Goal: Task Accomplishment & Management: Manage account settings

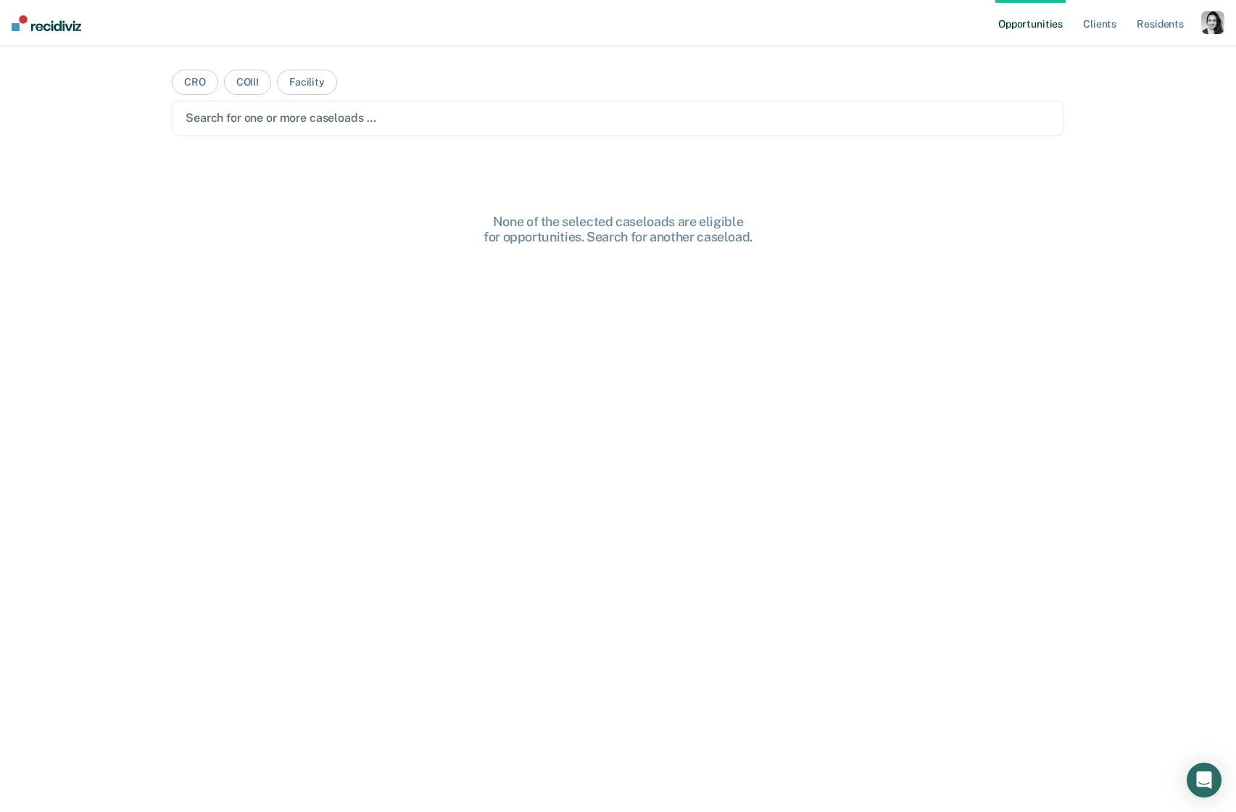
click at [1216, 26] on div "button" at bounding box center [1212, 22] width 23 height 23
click at [1137, 58] on link "Profile" at bounding box center [1154, 59] width 117 height 12
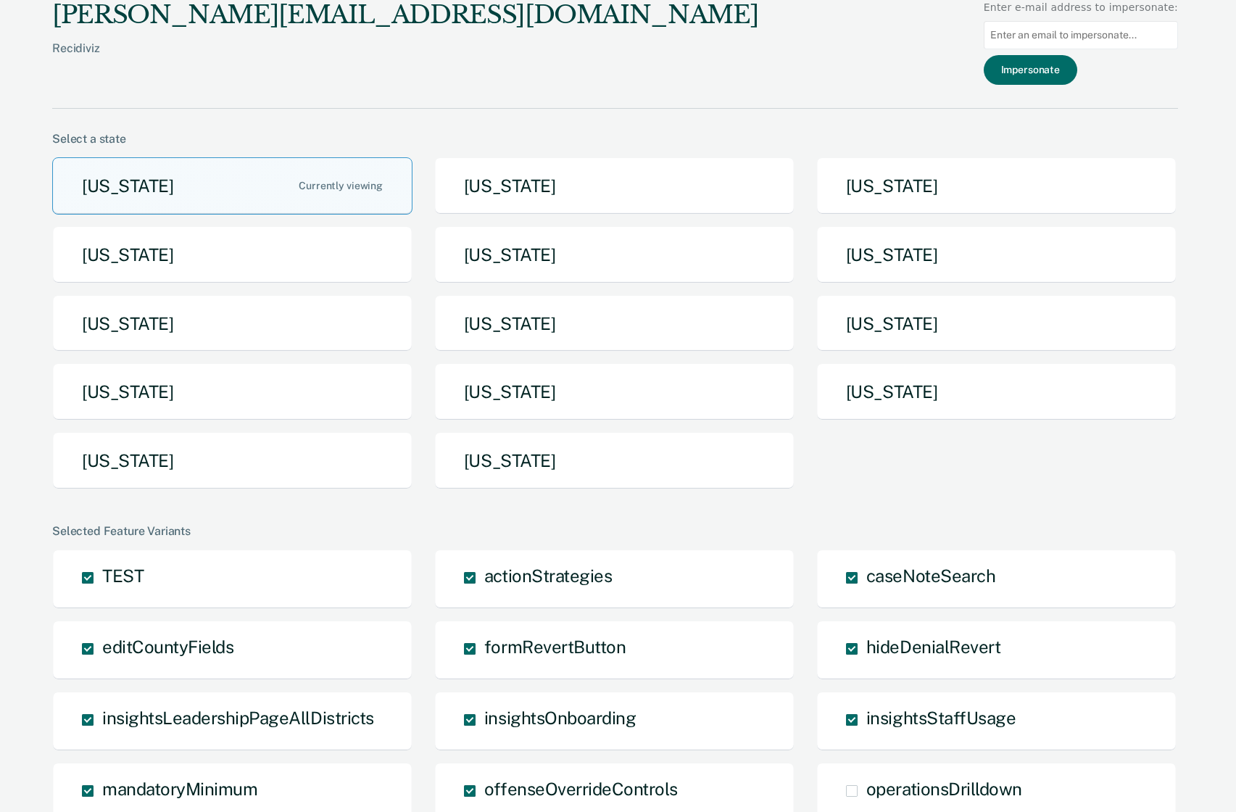
click at [513, 505] on div "nora@recidiviz.org Recidiviz Enter e-mail address to impersonate: Impersonate S…" at bounding box center [615, 790] width 1126 height 1580
click at [533, 484] on button "Utah" at bounding box center [614, 460] width 360 height 57
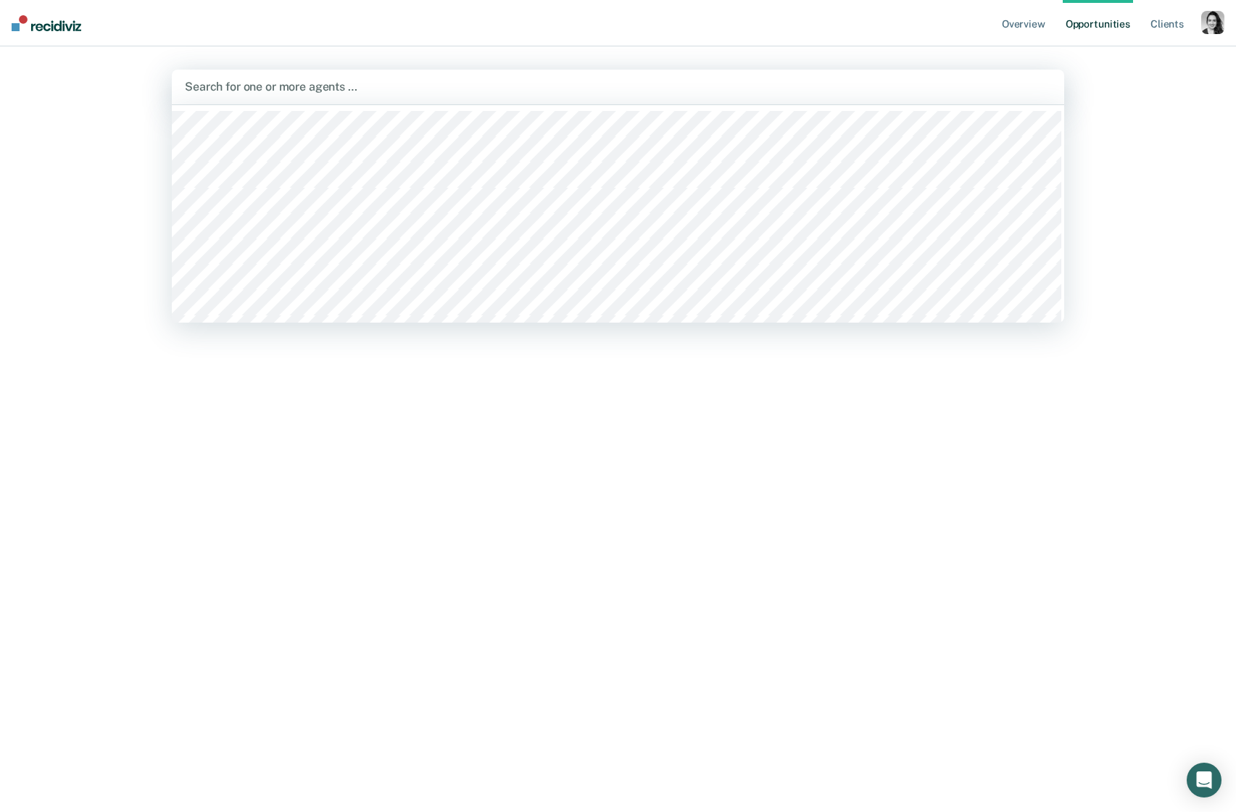
click at [974, 74] on div "Search for one or more agents …" at bounding box center [618, 87] width 892 height 35
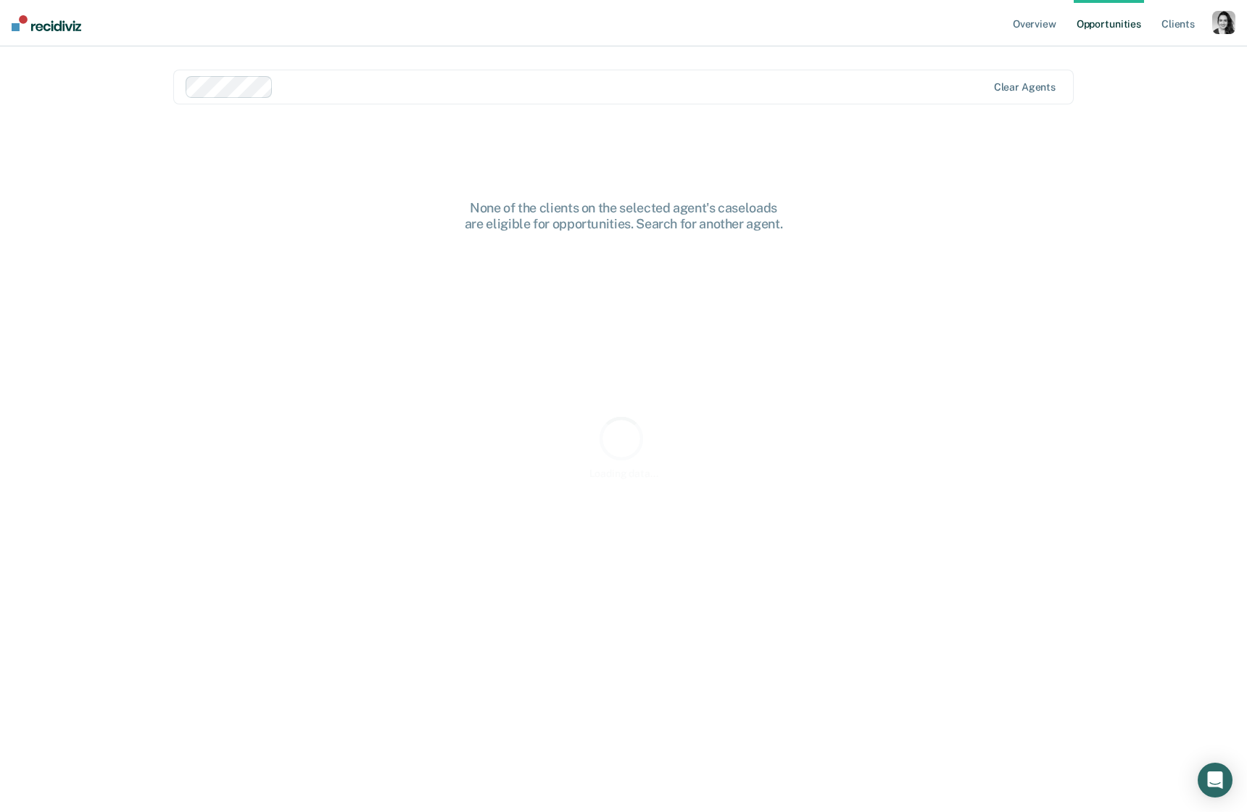
drag, startPoint x: 586, startPoint y: 76, endPoint x: 589, endPoint y: 83, distance: 7.8
click at [586, 76] on div at bounding box center [587, 87] width 803 height 22
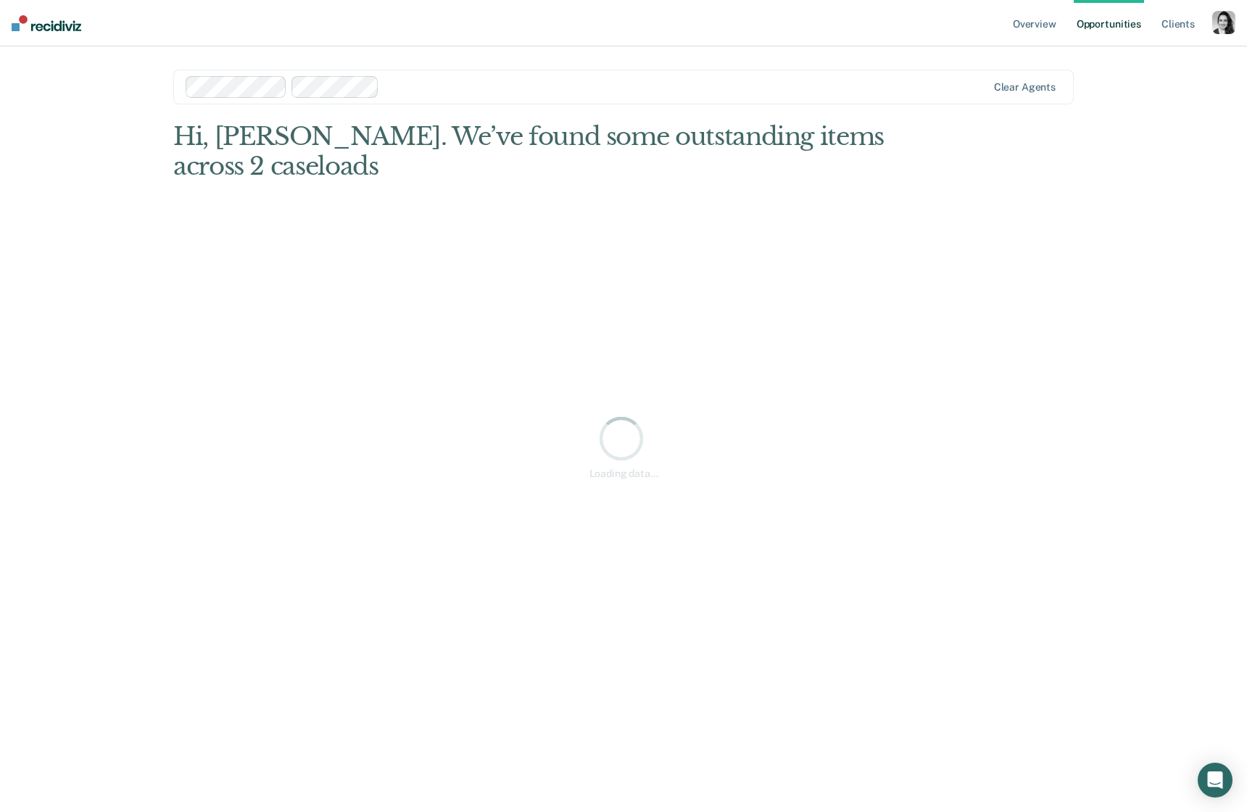
click at [586, 72] on div "Clear agents" at bounding box center [623, 87] width 900 height 35
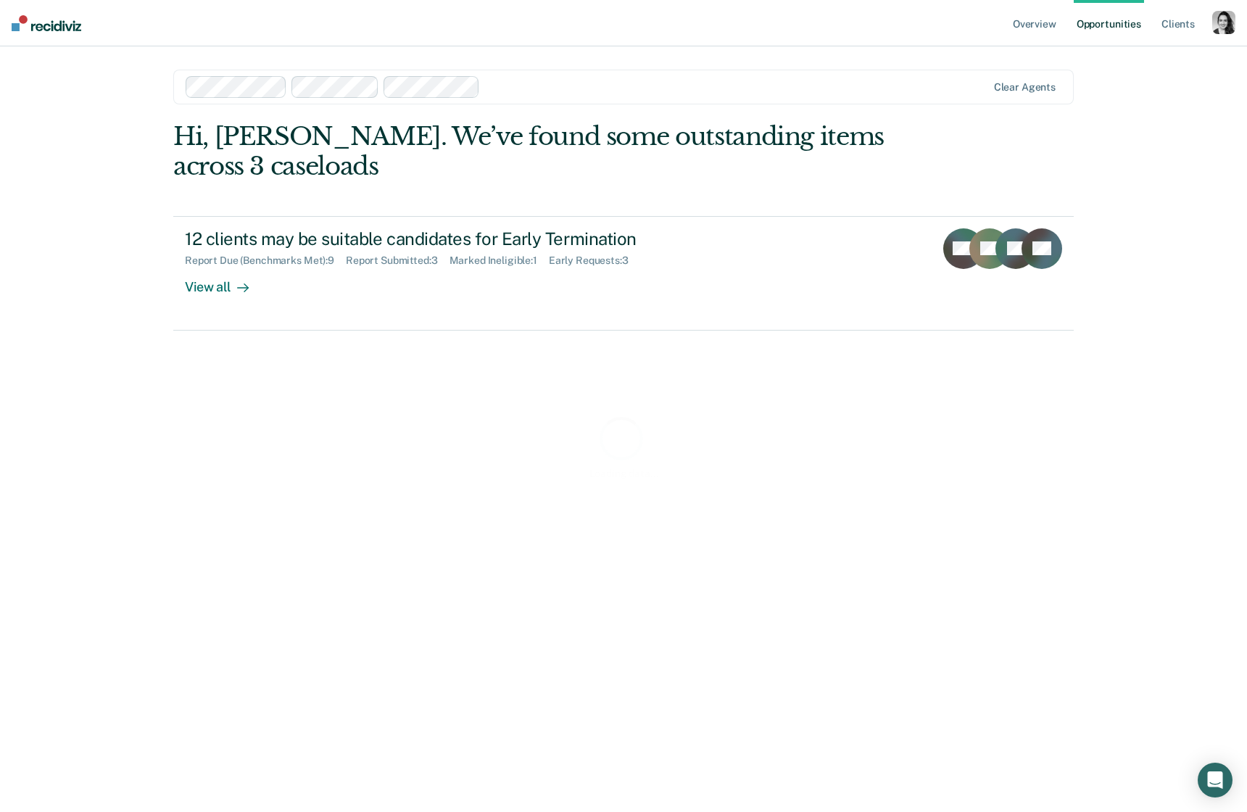
click at [393, 241] on div "Loading data..." at bounding box center [623, 447] width 900 height 650
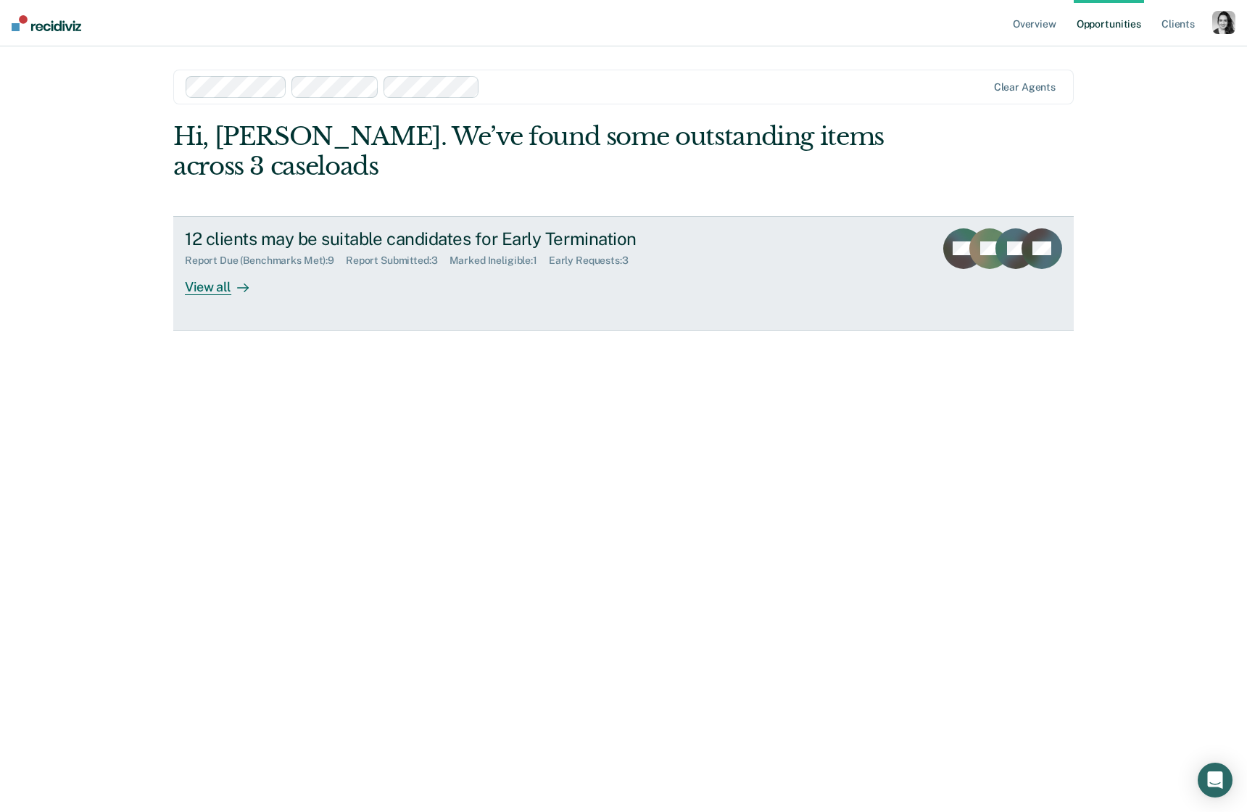
click at [389, 231] on div "12 clients may be suitable candidates for Early Termination" at bounding box center [439, 238] width 509 height 21
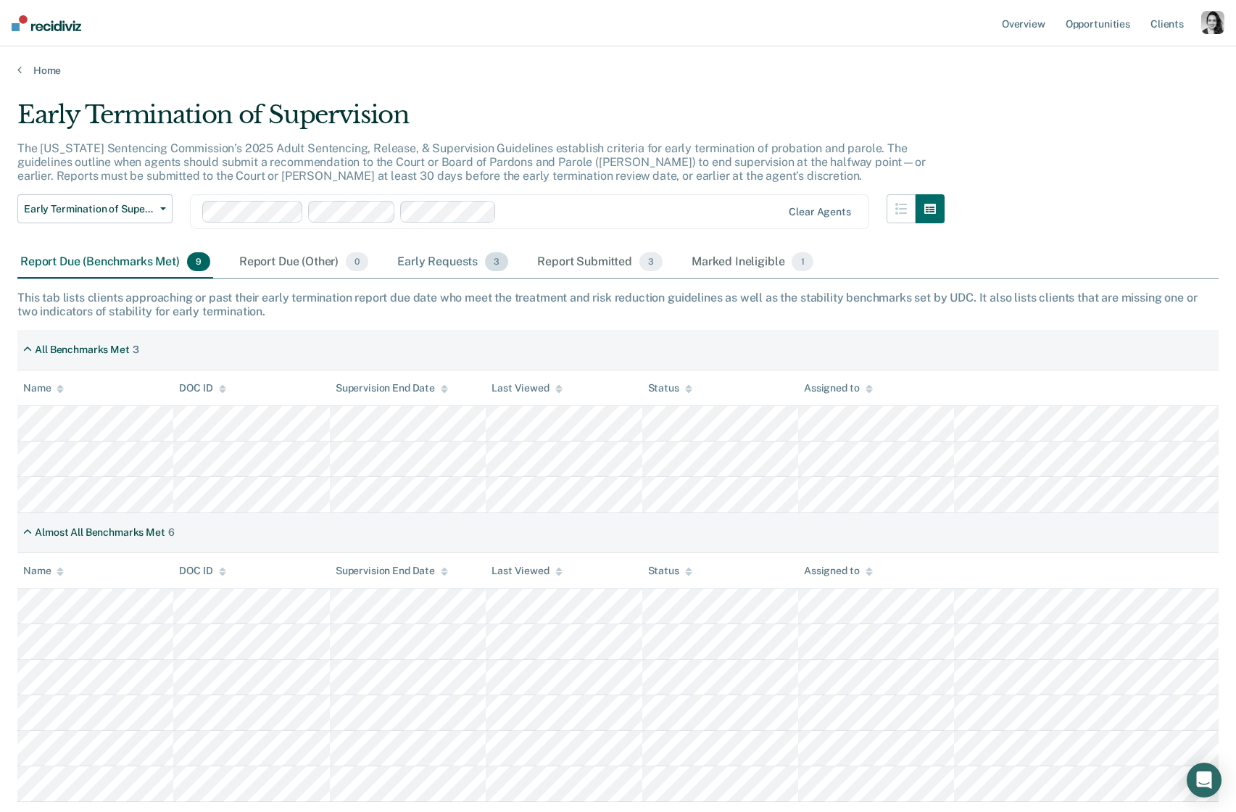
click at [476, 262] on div "Early Requests 3" at bounding box center [452, 262] width 117 height 32
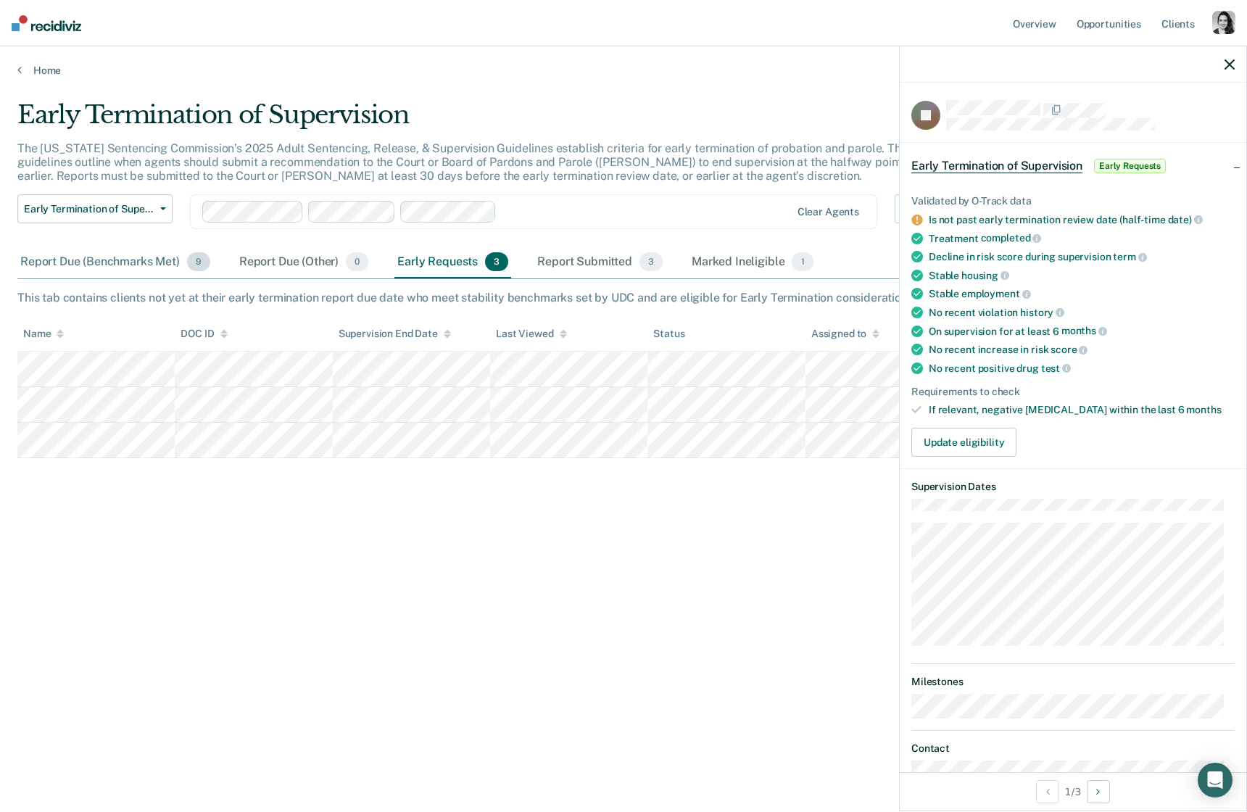
drag, startPoint x: 98, startPoint y: 262, endPoint x: 112, endPoint y: 266, distance: 15.1
click at [98, 262] on div "Report Due (Benchmarks Met) 9" at bounding box center [115, 262] width 196 height 32
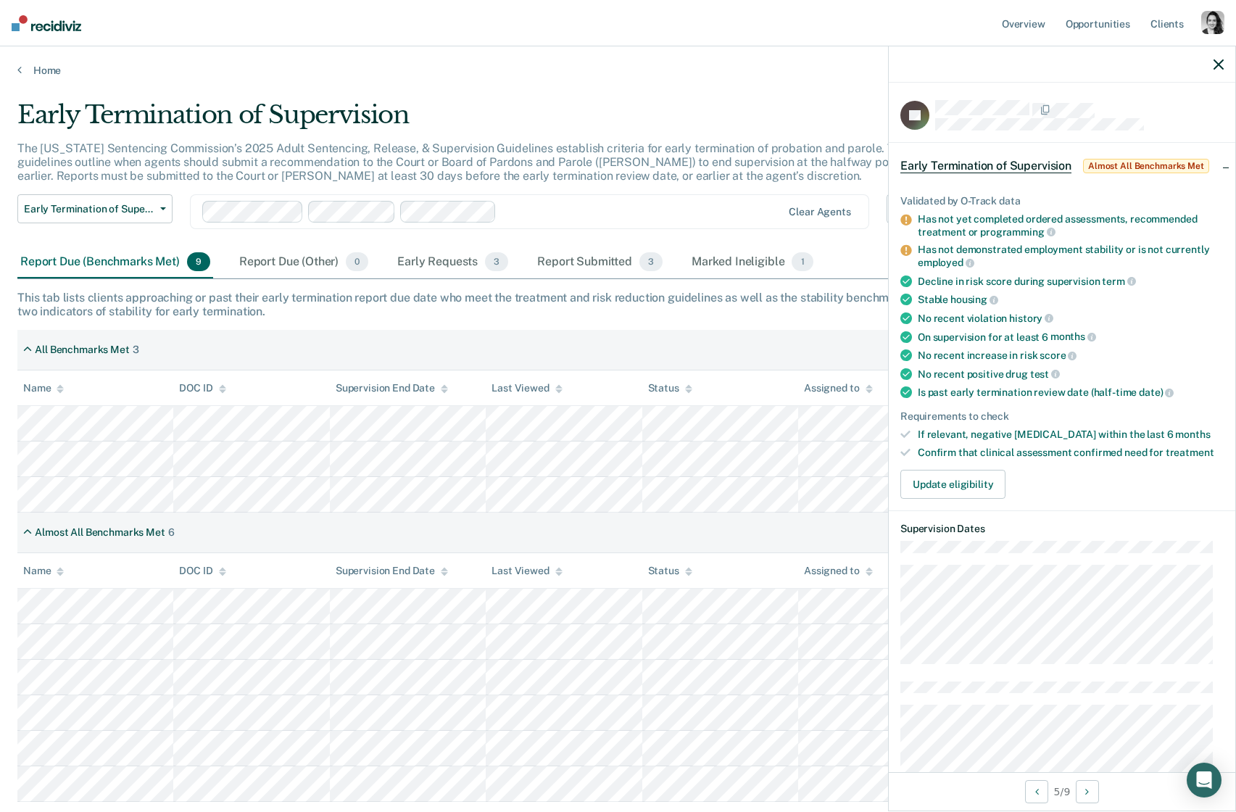
click at [1217, 24] on div "button" at bounding box center [1212, 22] width 23 height 23
click at [1113, 55] on link "Profile" at bounding box center [1154, 59] width 117 height 12
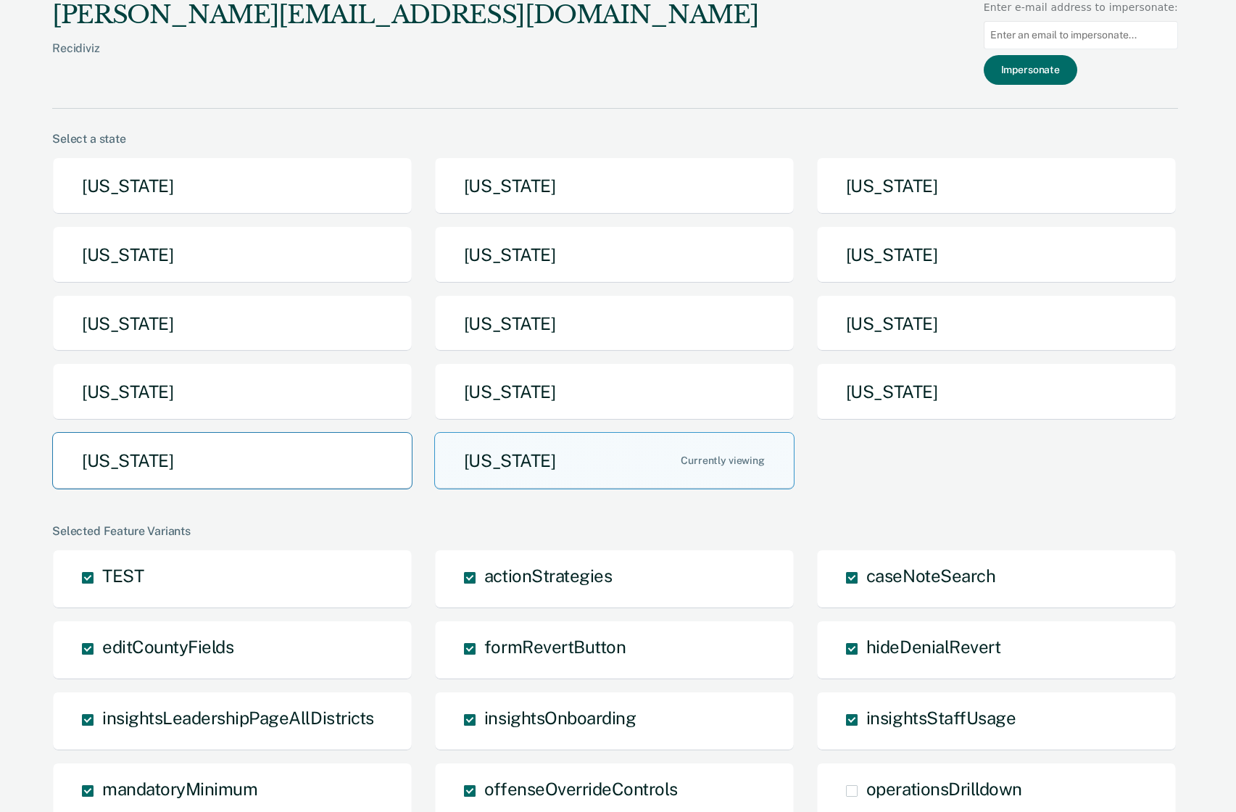
click at [180, 470] on button "Texas" at bounding box center [232, 460] width 360 height 57
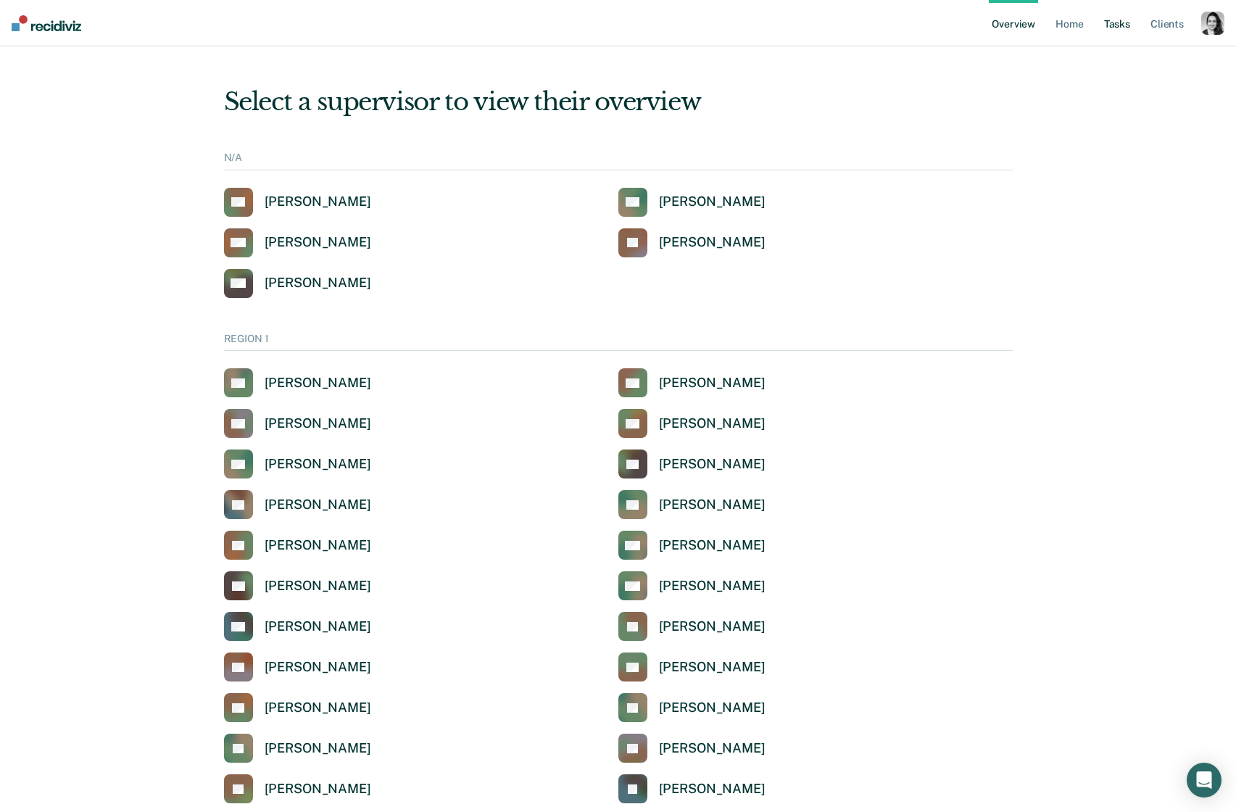
click at [1122, 20] on link "Tasks" at bounding box center [1117, 23] width 32 height 46
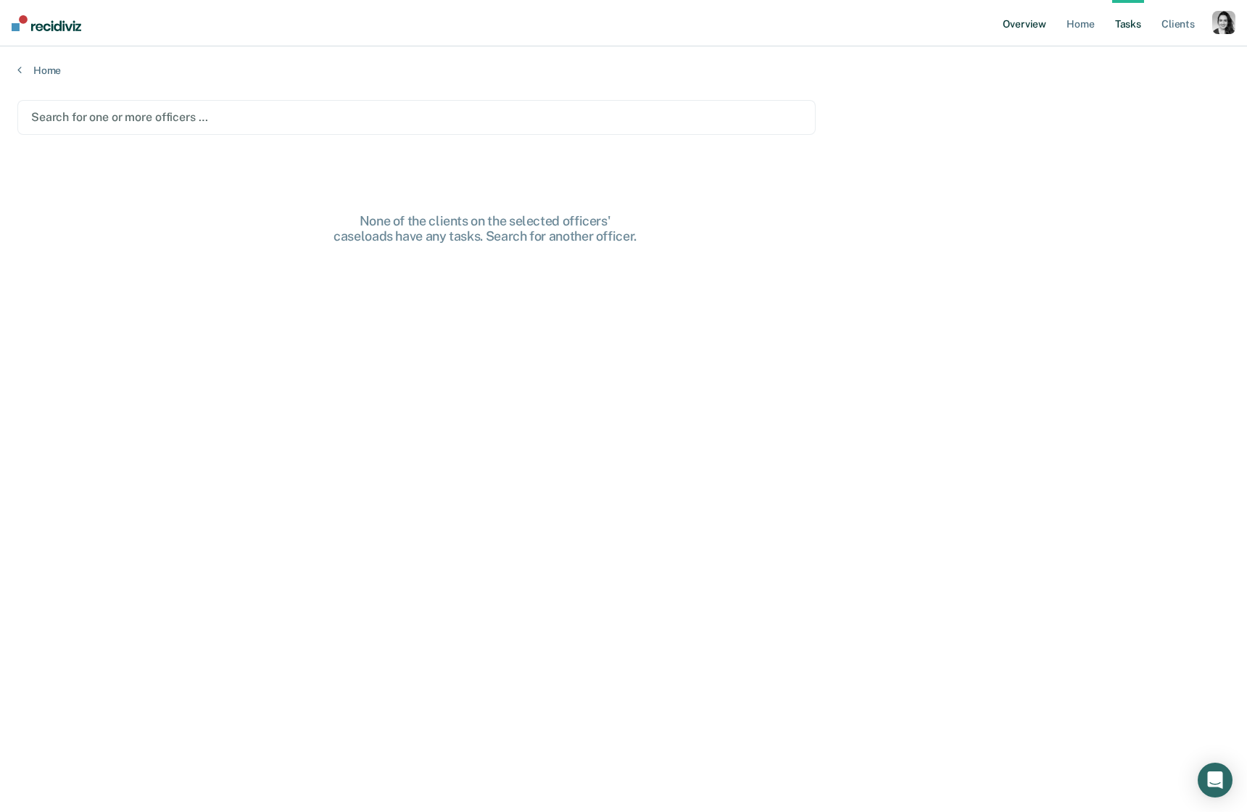
click at [1028, 26] on link "Overview" at bounding box center [1024, 23] width 49 height 46
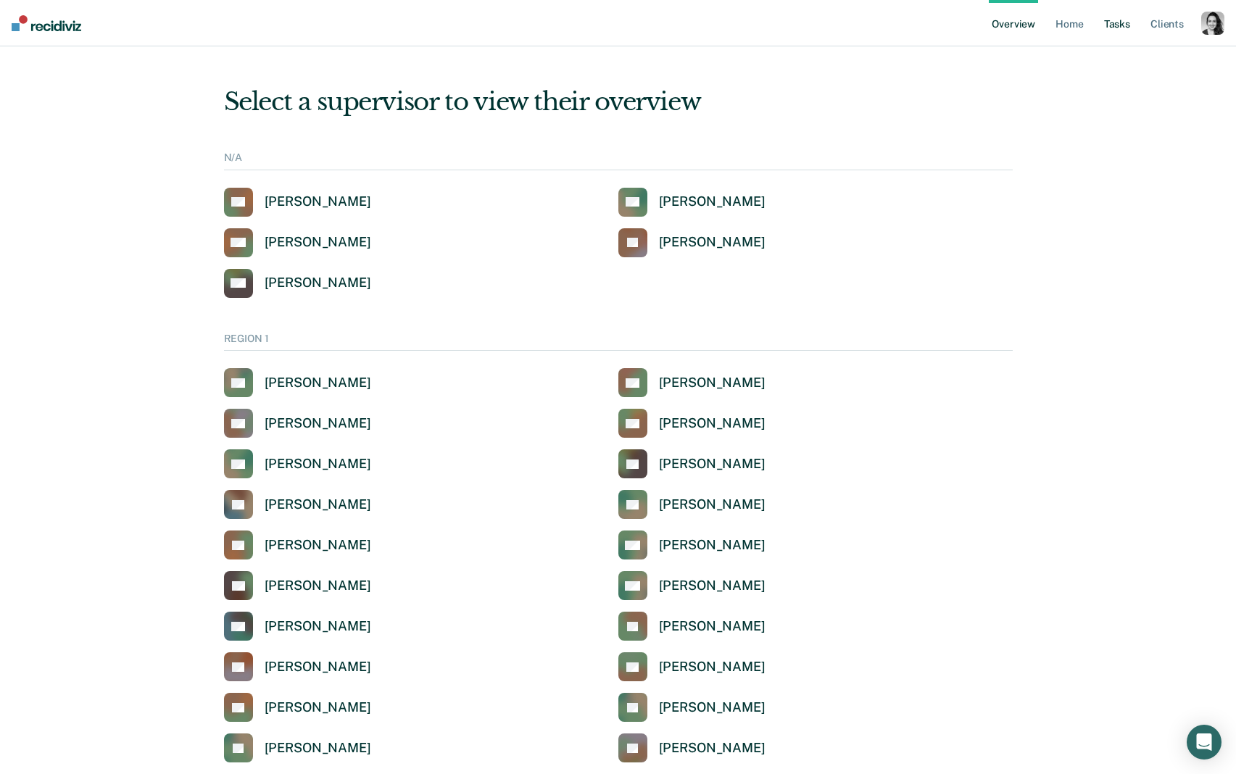
click at [1126, 24] on link "Tasks" at bounding box center [1117, 23] width 32 height 46
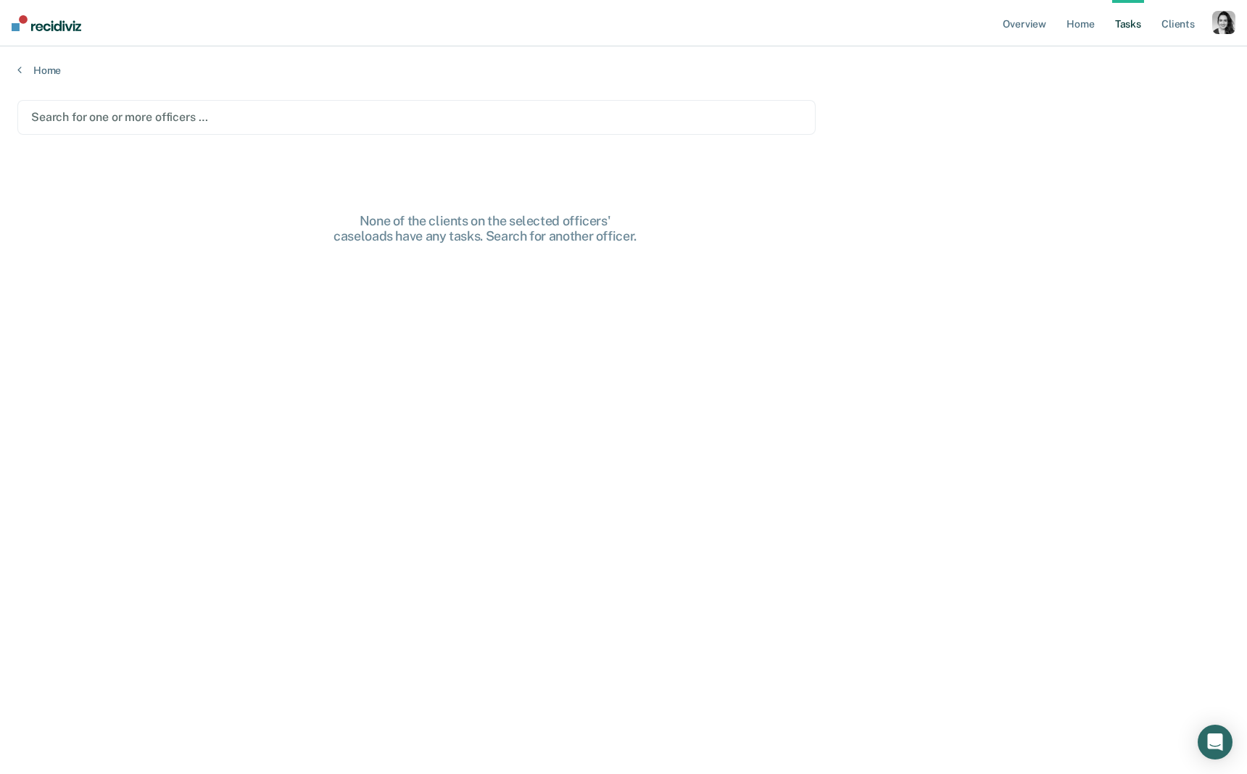
click at [225, 114] on div at bounding box center [416, 117] width 771 height 17
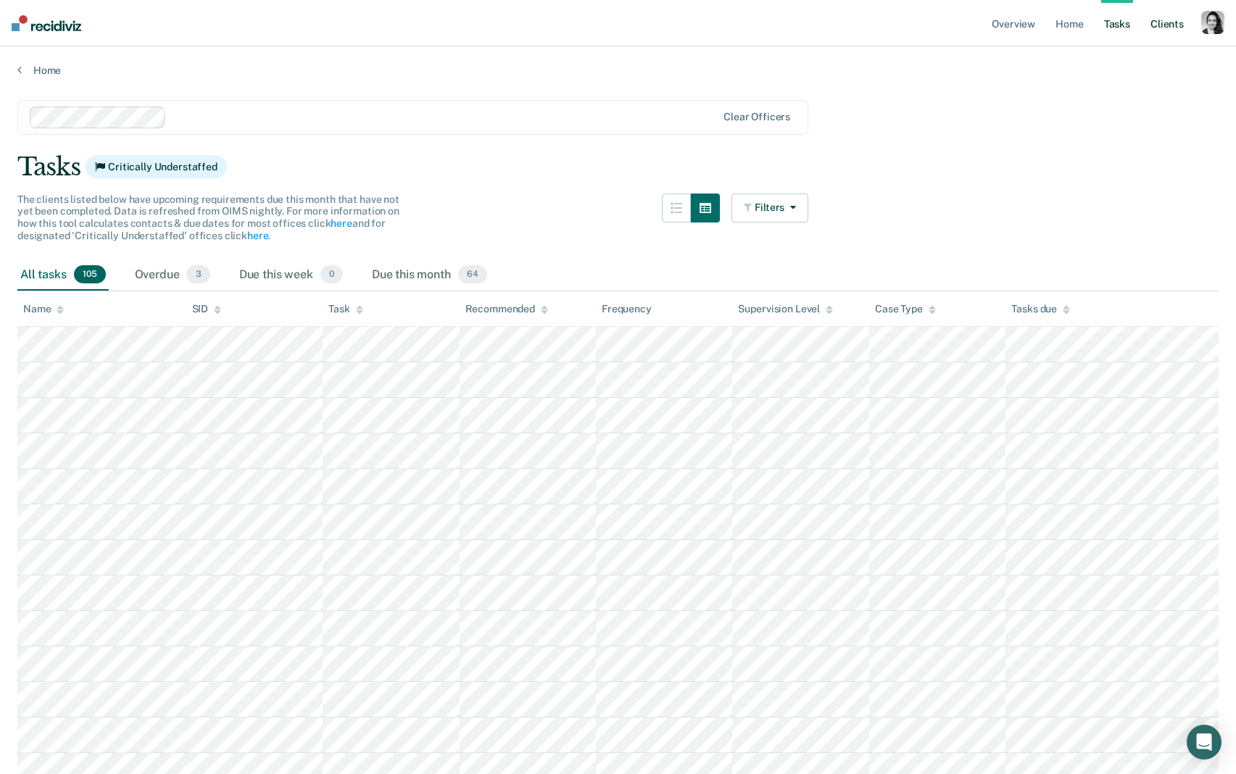
click at [1151, 25] on link "Client s" at bounding box center [1167, 23] width 39 height 46
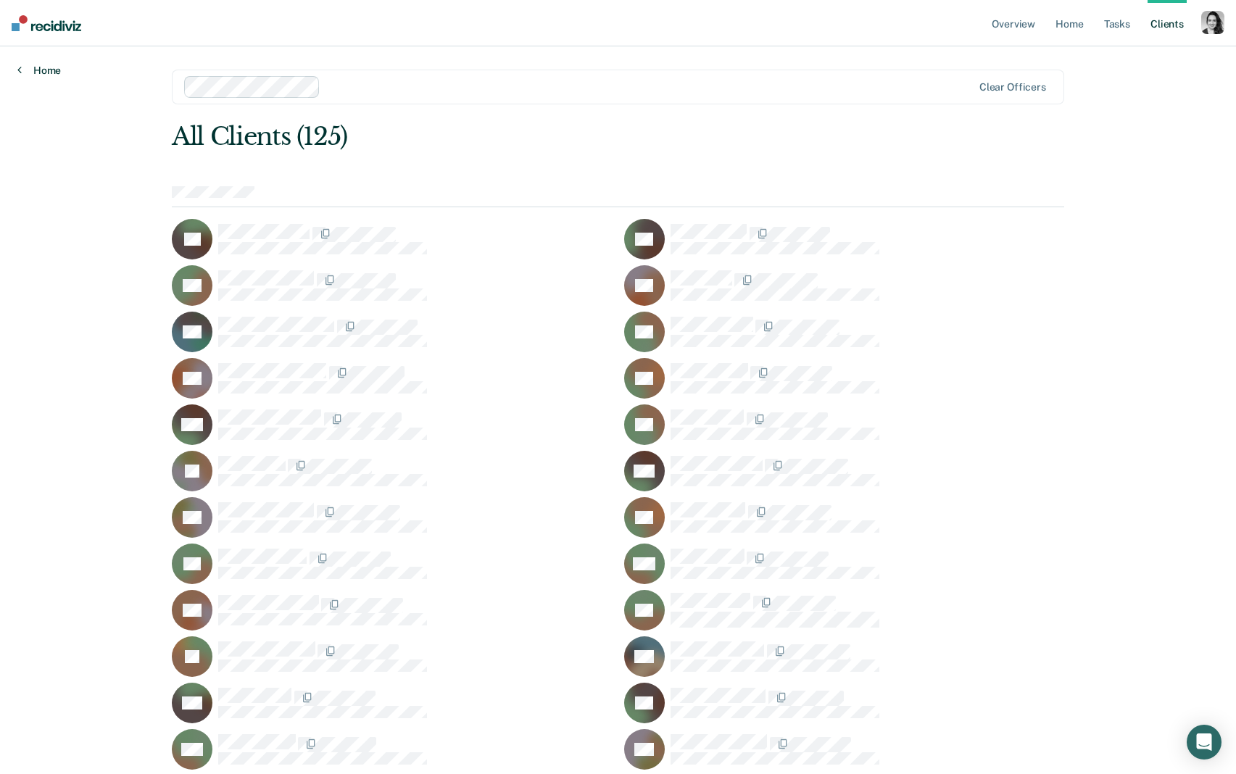
click at [54, 70] on link "Home" at bounding box center [38, 70] width 43 height 13
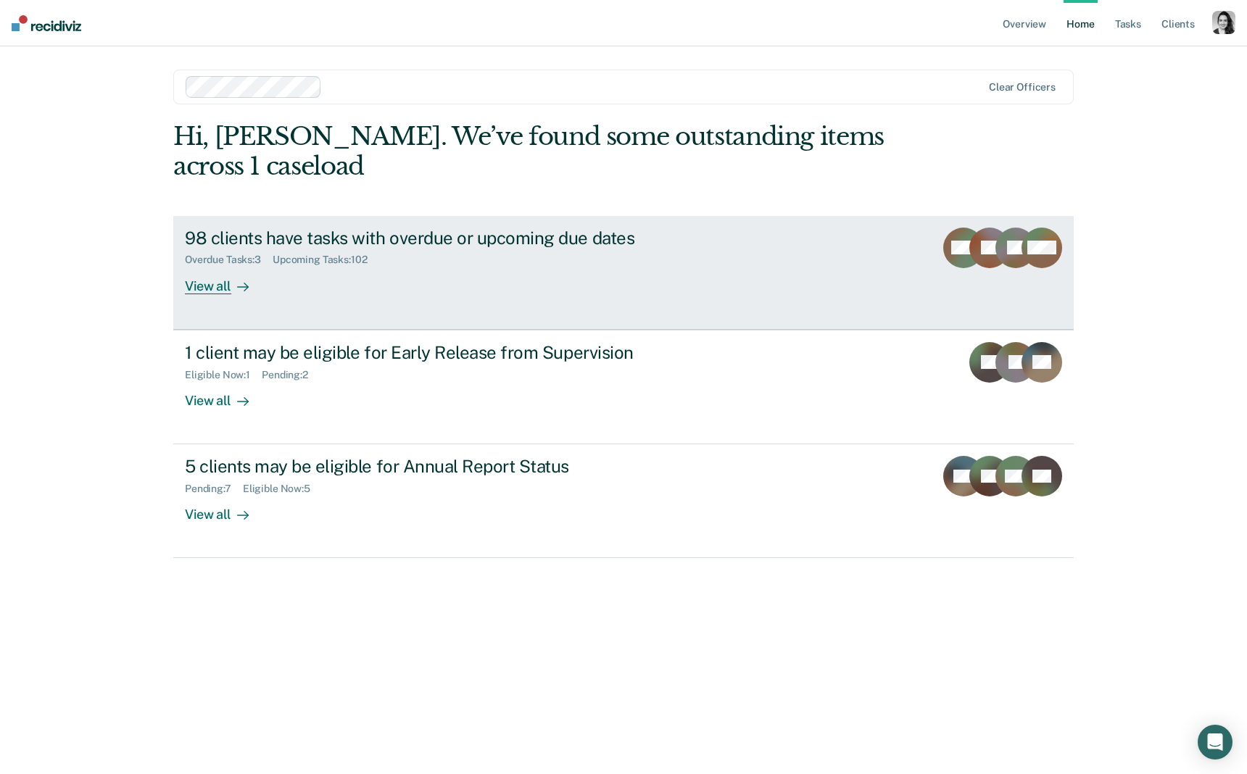
click at [394, 237] on div "98 clients have tasks with overdue or upcoming due dates" at bounding box center [439, 238] width 509 height 21
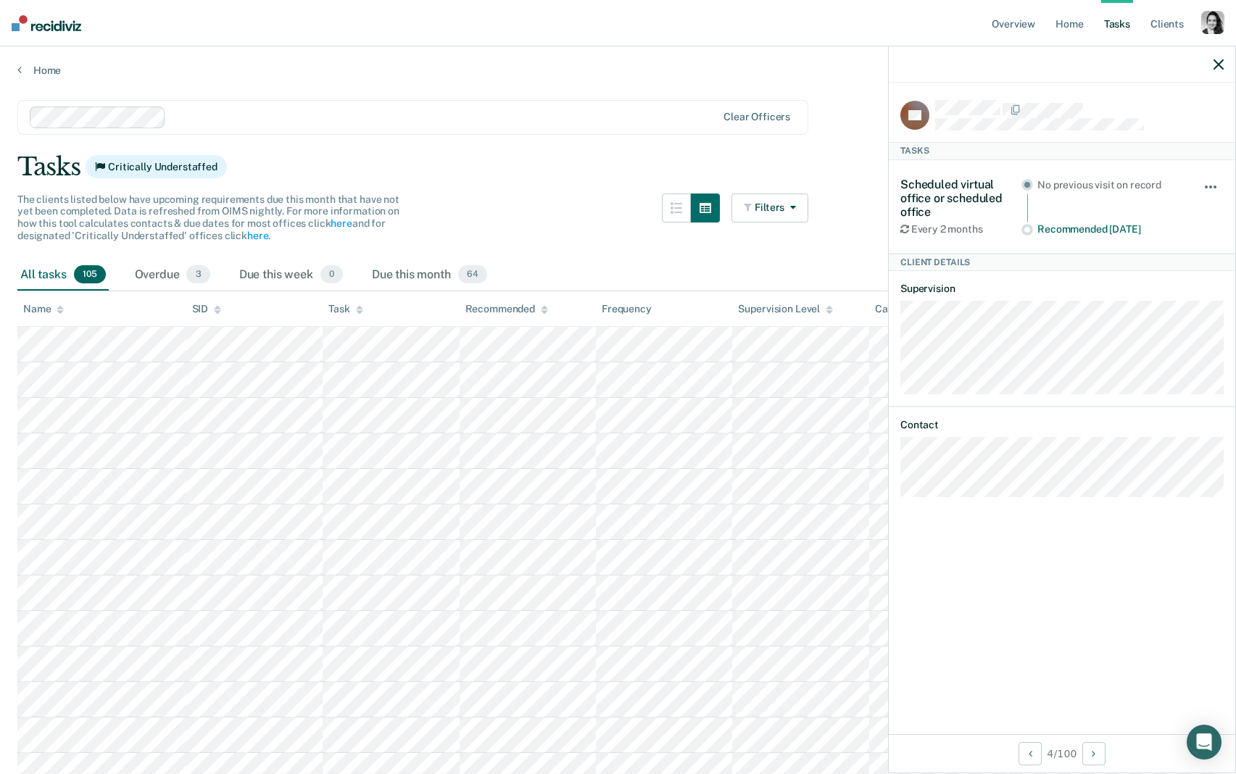
click at [1209, 186] on span "button" at bounding box center [1210, 187] width 3 height 3
click at [1217, 65] on icon "button" at bounding box center [1219, 64] width 10 height 10
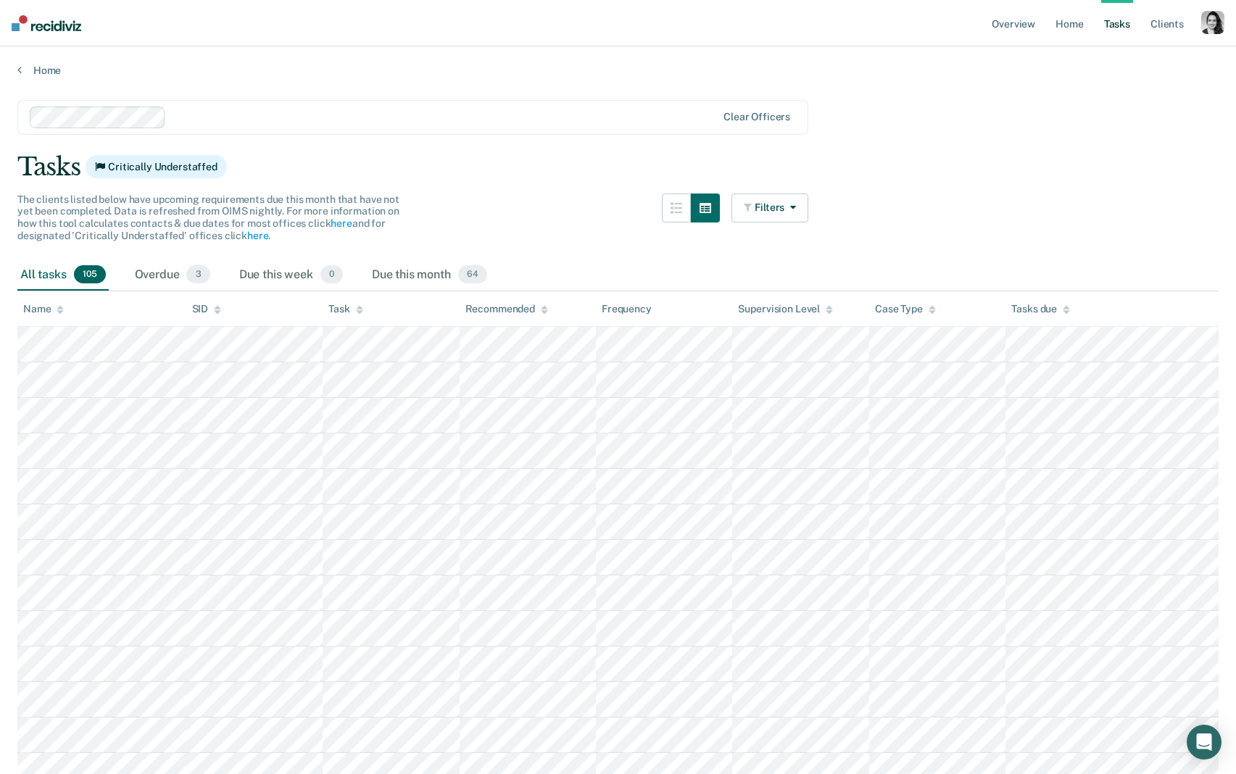
click at [1223, 21] on div "button" at bounding box center [1212, 22] width 23 height 23
click at [1127, 63] on link "Profile" at bounding box center [1154, 59] width 117 height 12
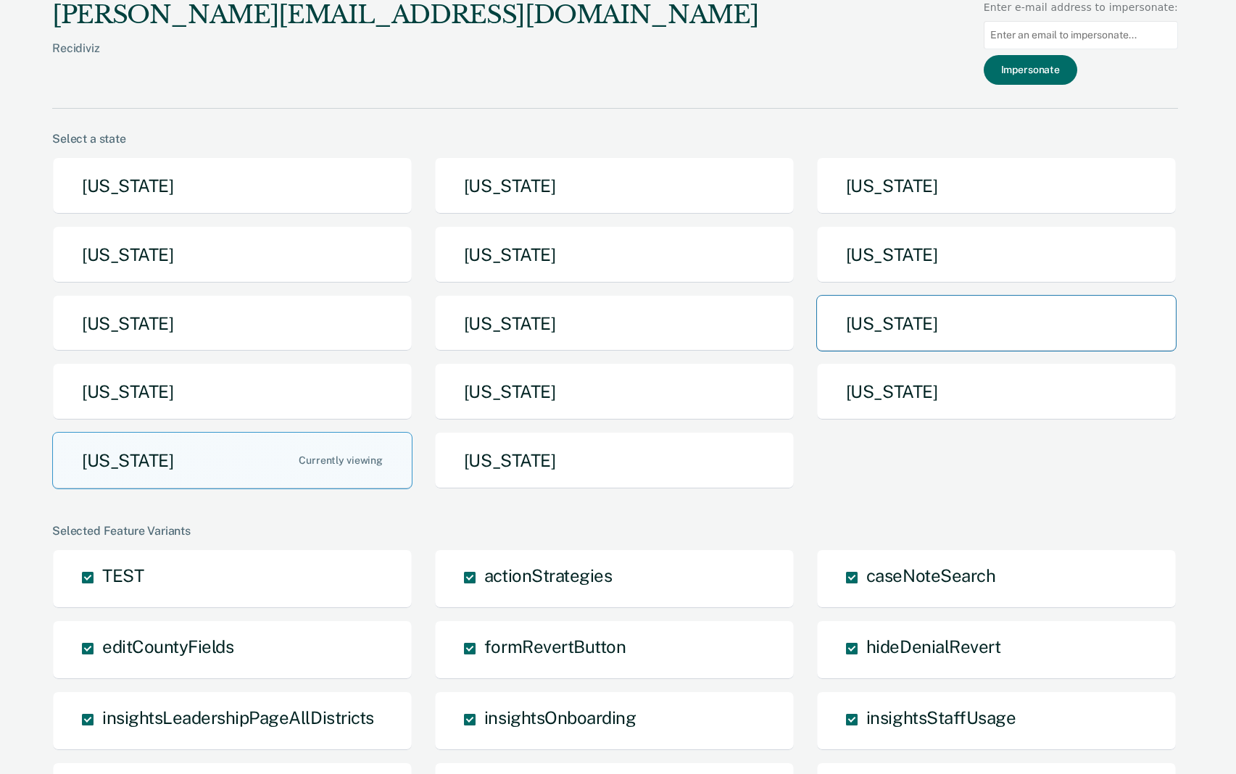
click at [898, 323] on button "Nebraska" at bounding box center [996, 323] width 360 height 57
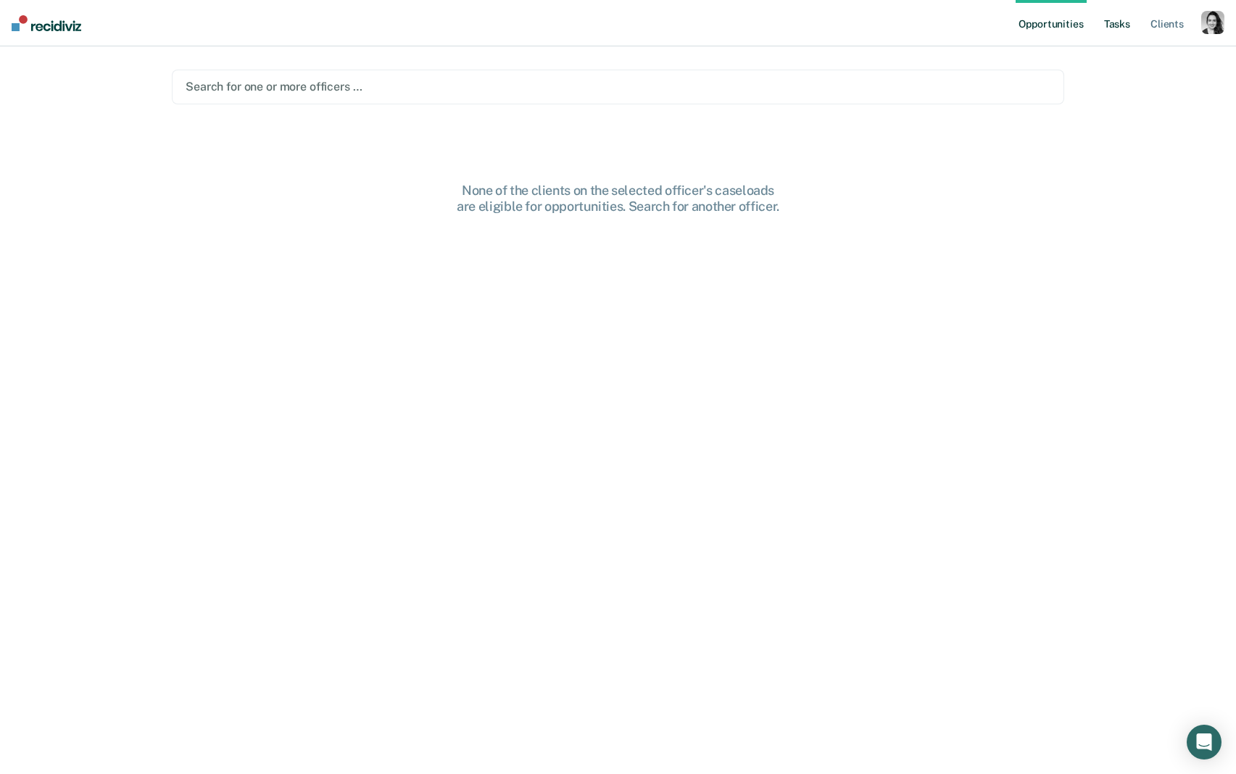
click at [1122, 25] on link "Tasks" at bounding box center [1117, 23] width 32 height 46
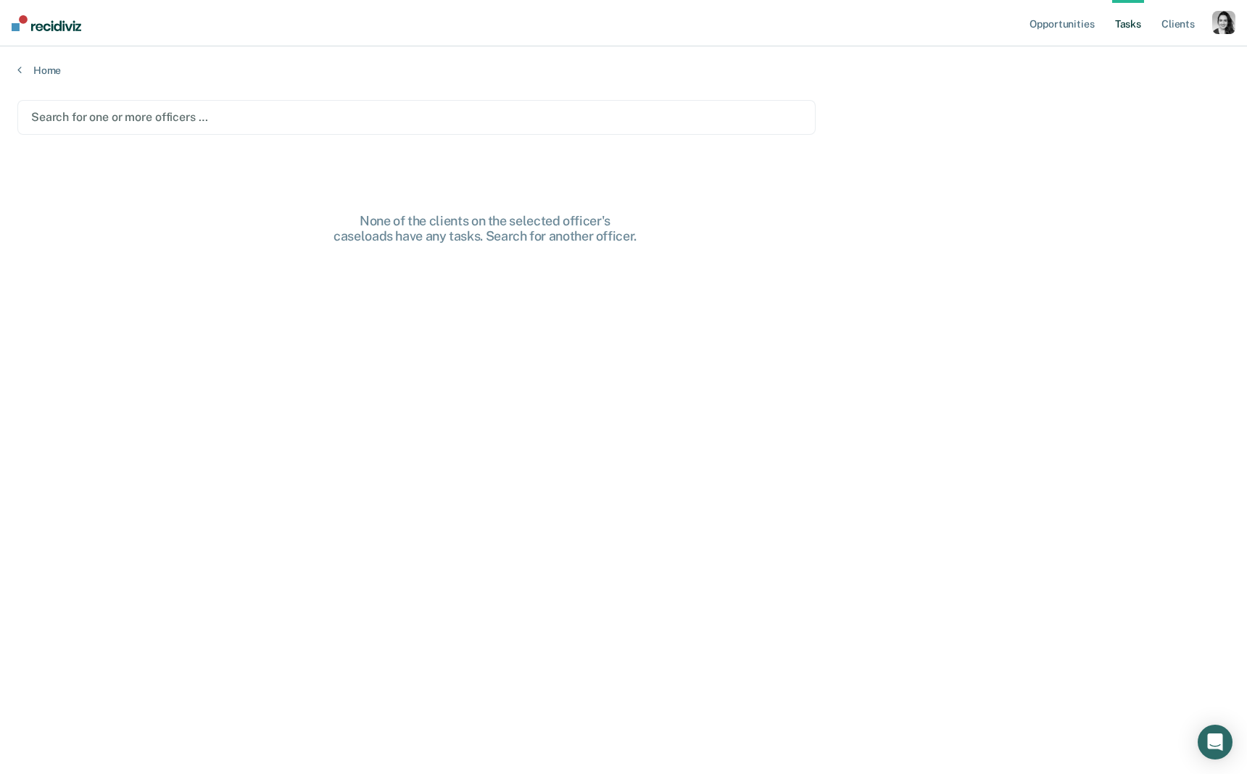
click at [385, 128] on div "Search for one or more officers …" at bounding box center [416, 117] width 798 height 35
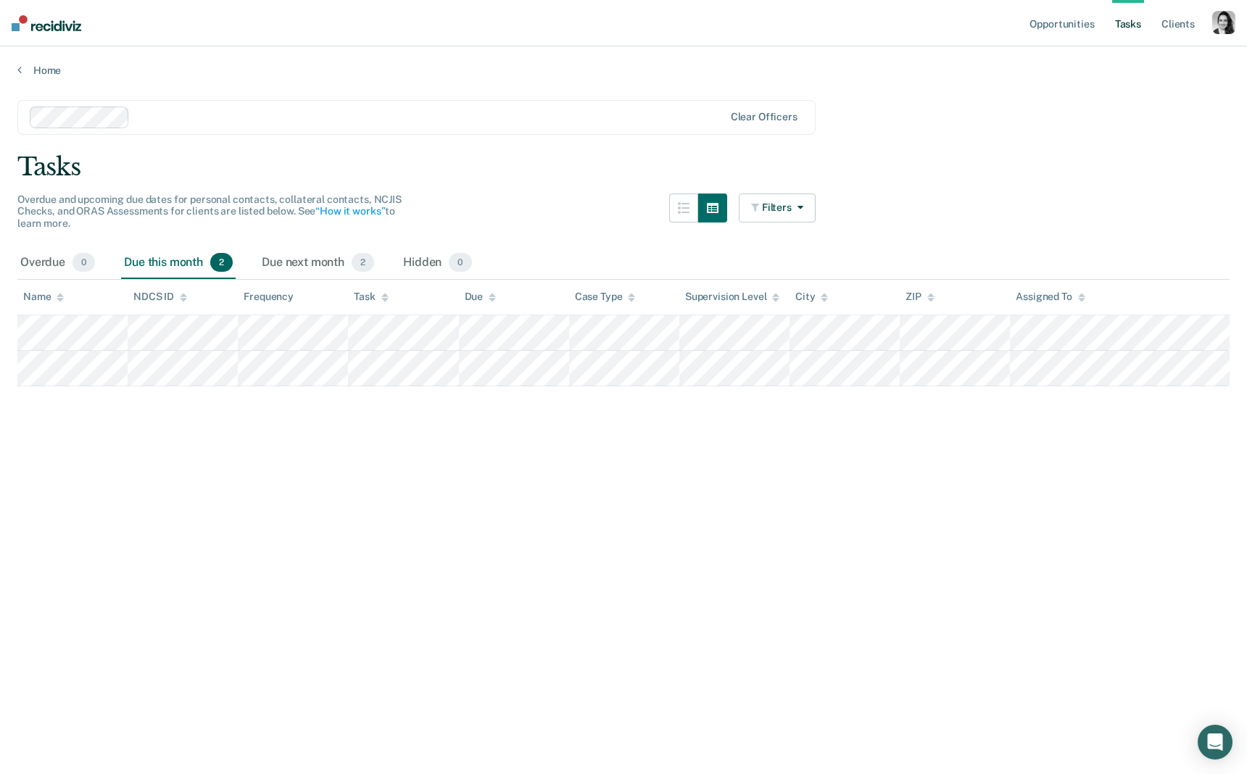
click at [386, 110] on div "Clear officers" at bounding box center [416, 117] width 798 height 35
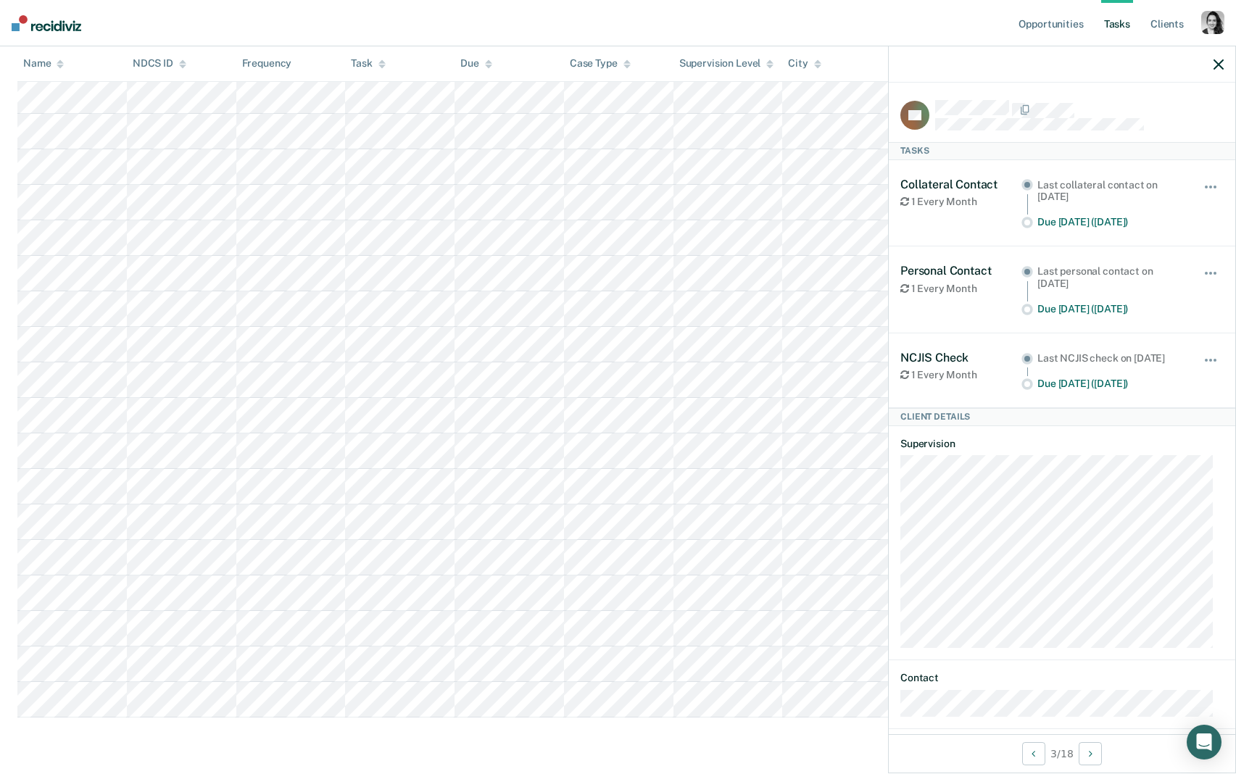
click at [1201, 22] on div "button" at bounding box center [1212, 22] width 23 height 23
click at [1153, 54] on link "Profile" at bounding box center [1154, 59] width 117 height 12
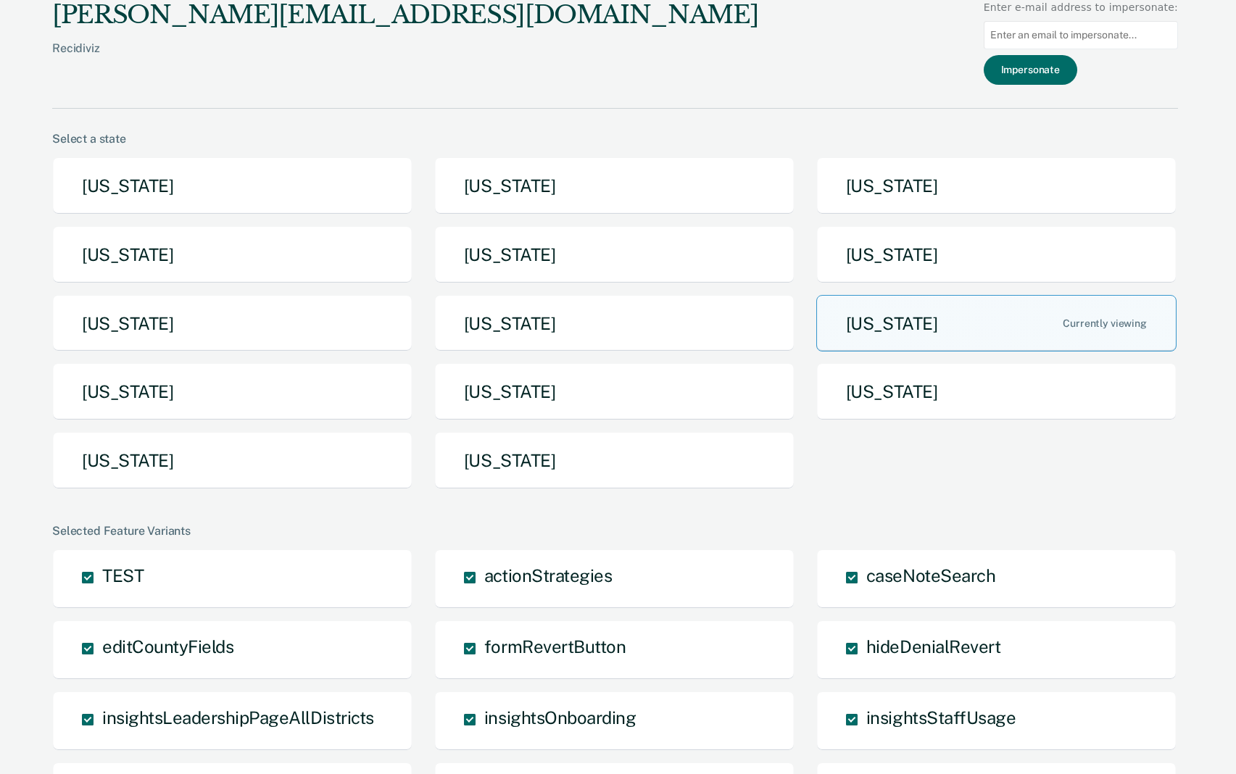
click at [165, 260] on button "Idaho" at bounding box center [232, 254] width 360 height 57
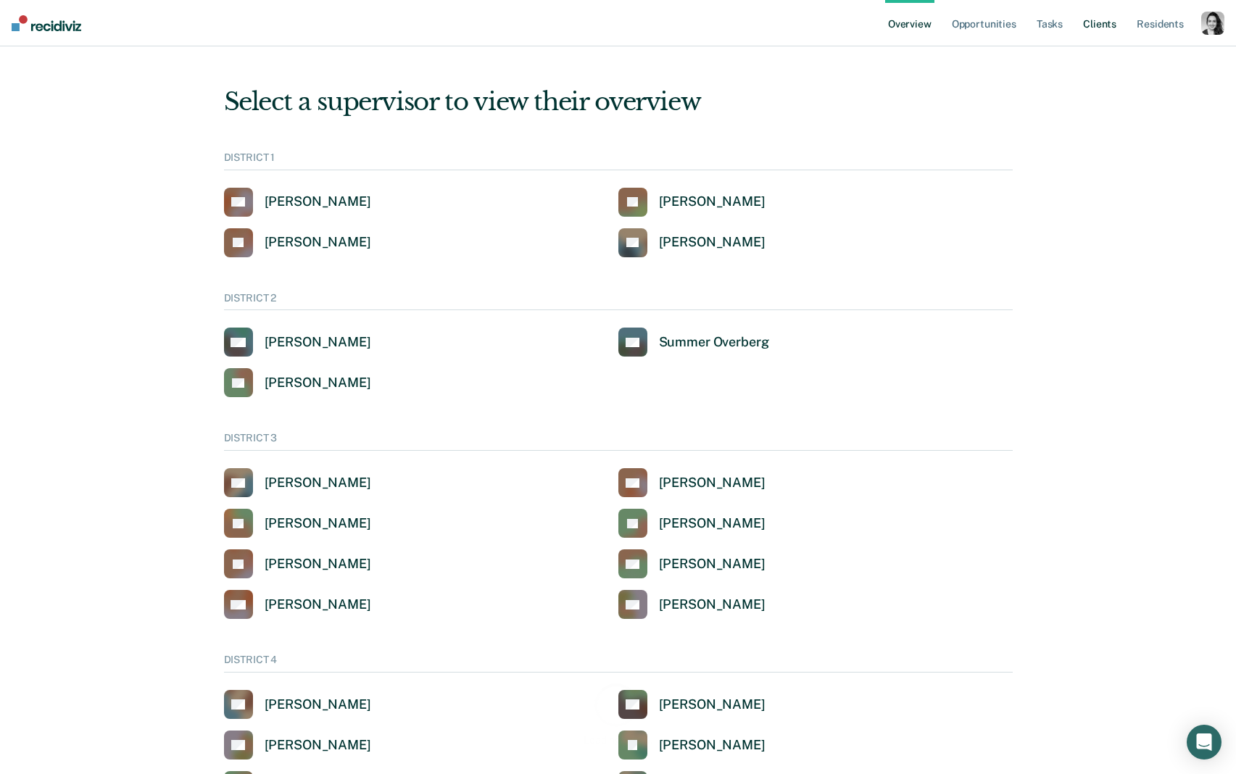
click at [1106, 32] on link "Client s" at bounding box center [1099, 23] width 39 height 46
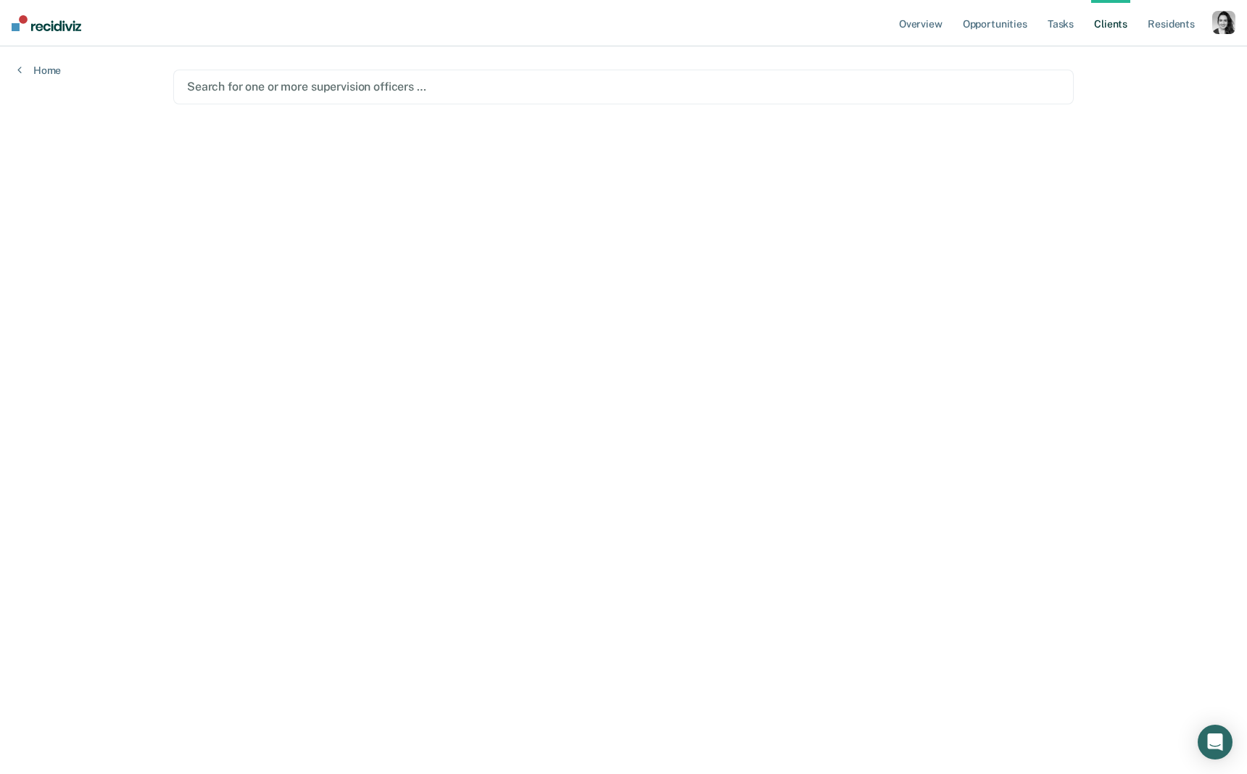
click at [310, 98] on div "Search for one or more supervision officers …" at bounding box center [623, 87] width 900 height 35
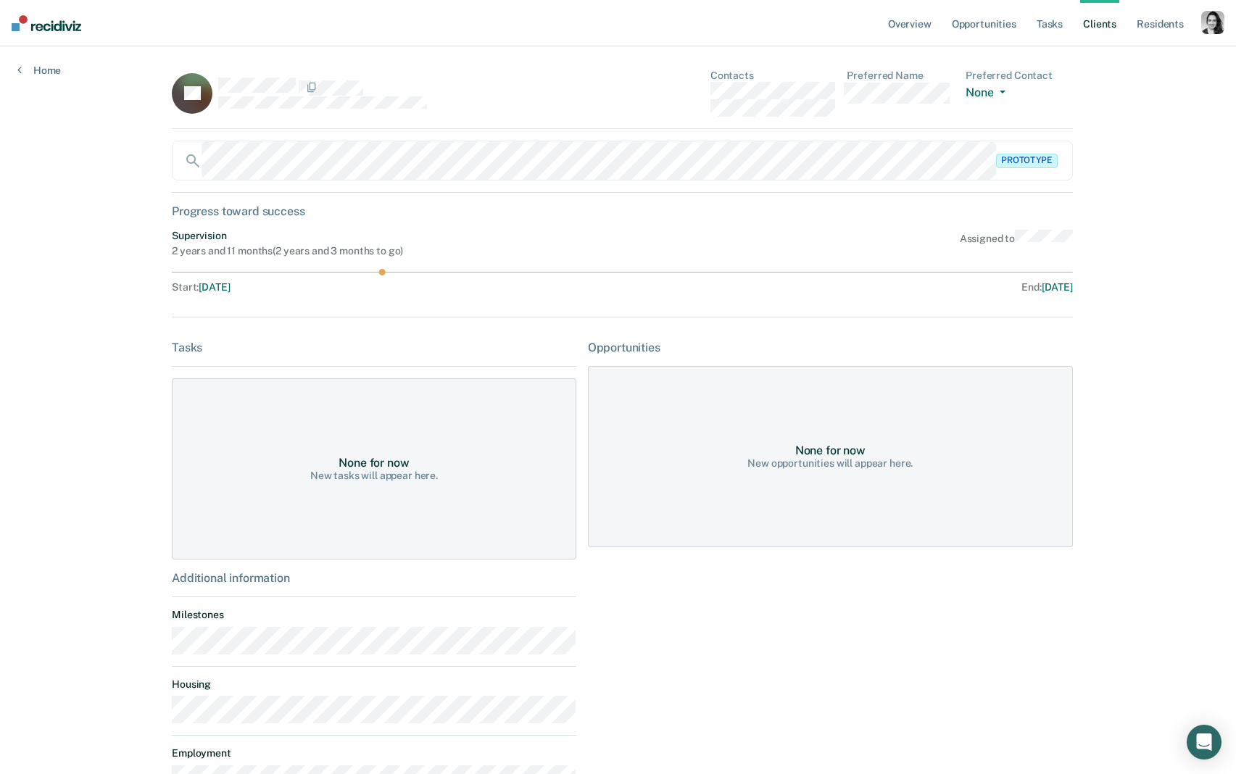
scroll to position [117, 0]
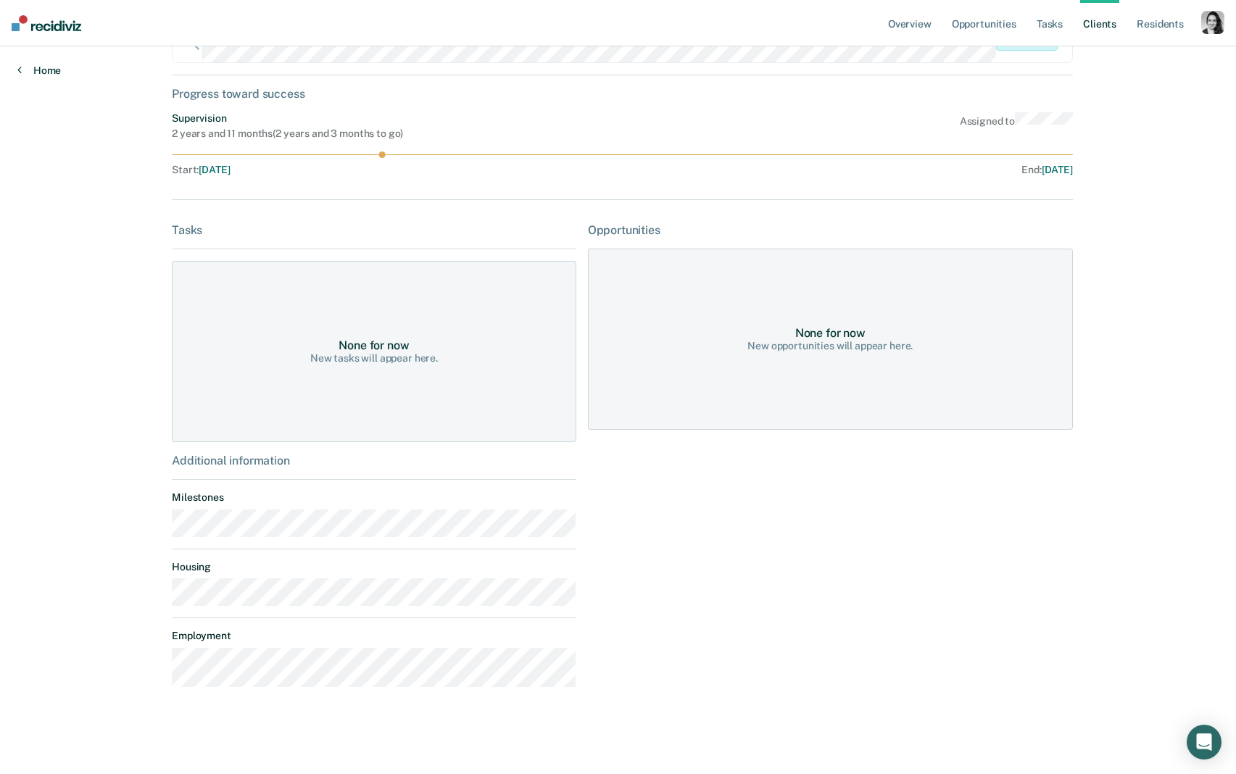
click at [33, 70] on link "Home" at bounding box center [38, 70] width 43 height 13
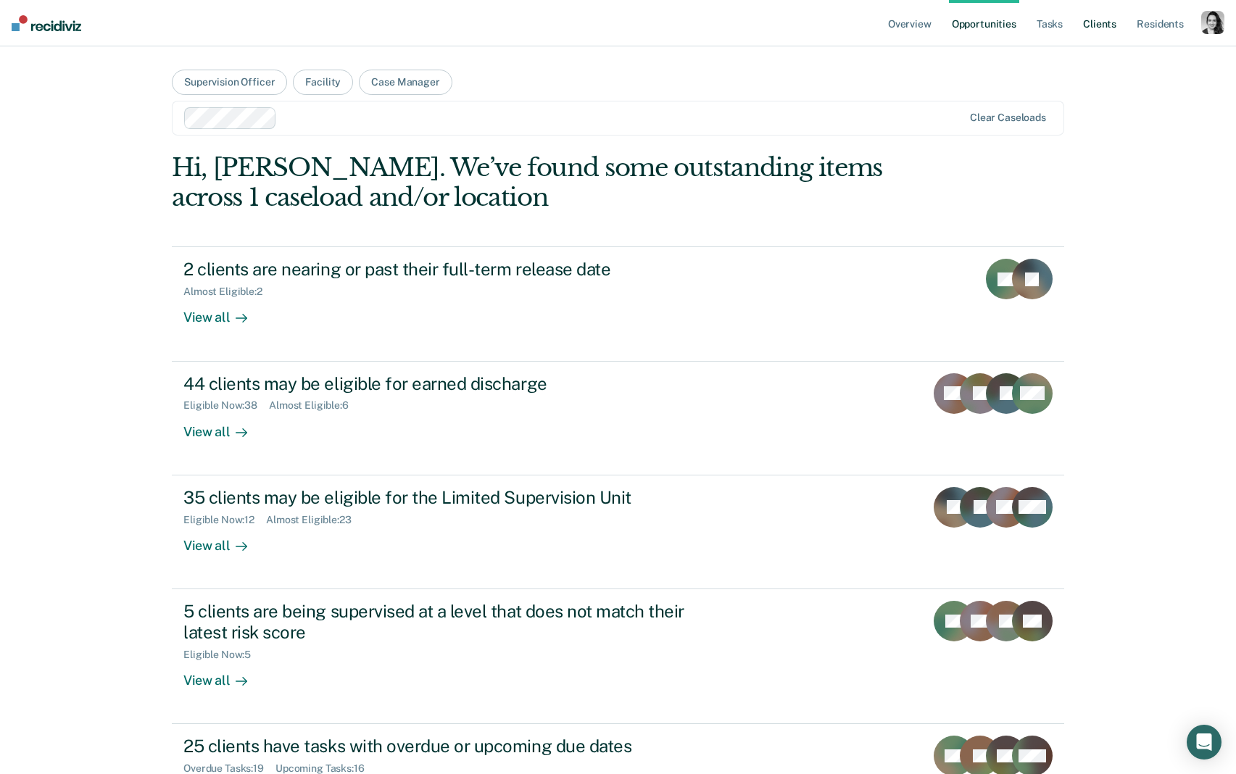
click at [1112, 22] on link "Client s" at bounding box center [1099, 23] width 39 height 46
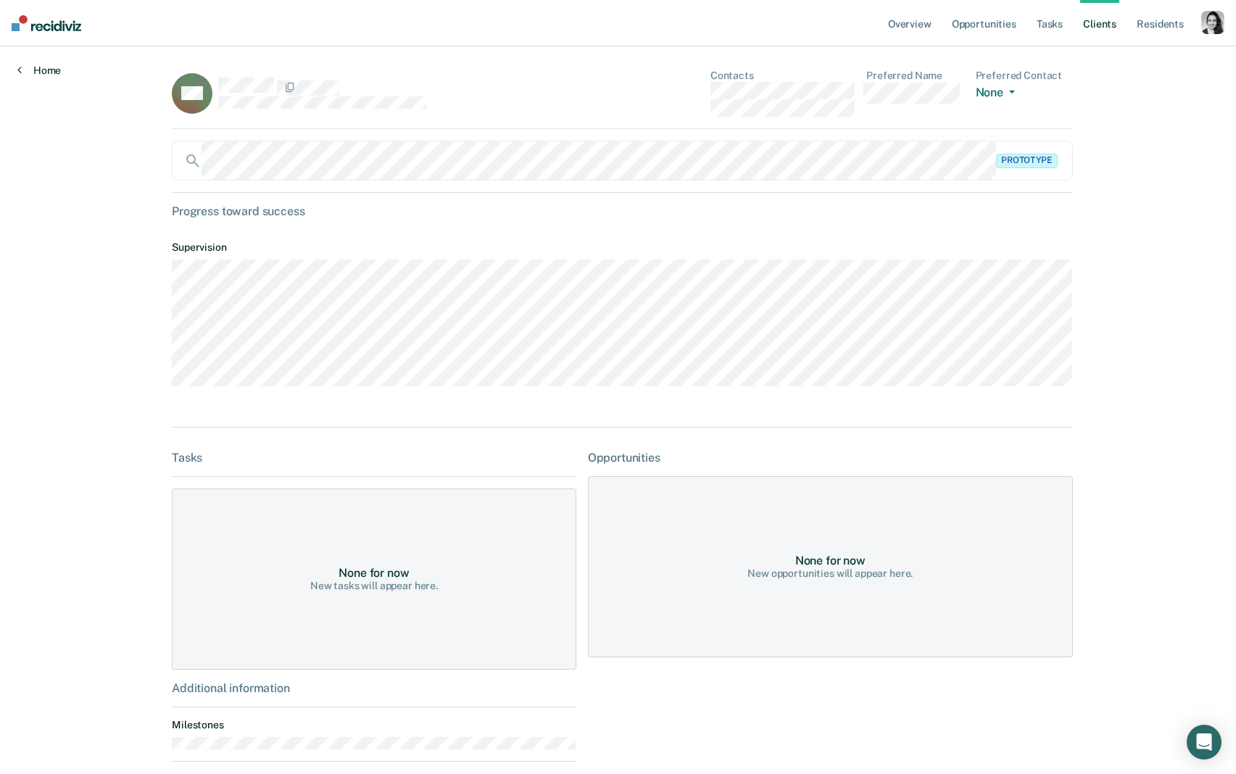
click at [54, 70] on link "Home" at bounding box center [38, 70] width 43 height 13
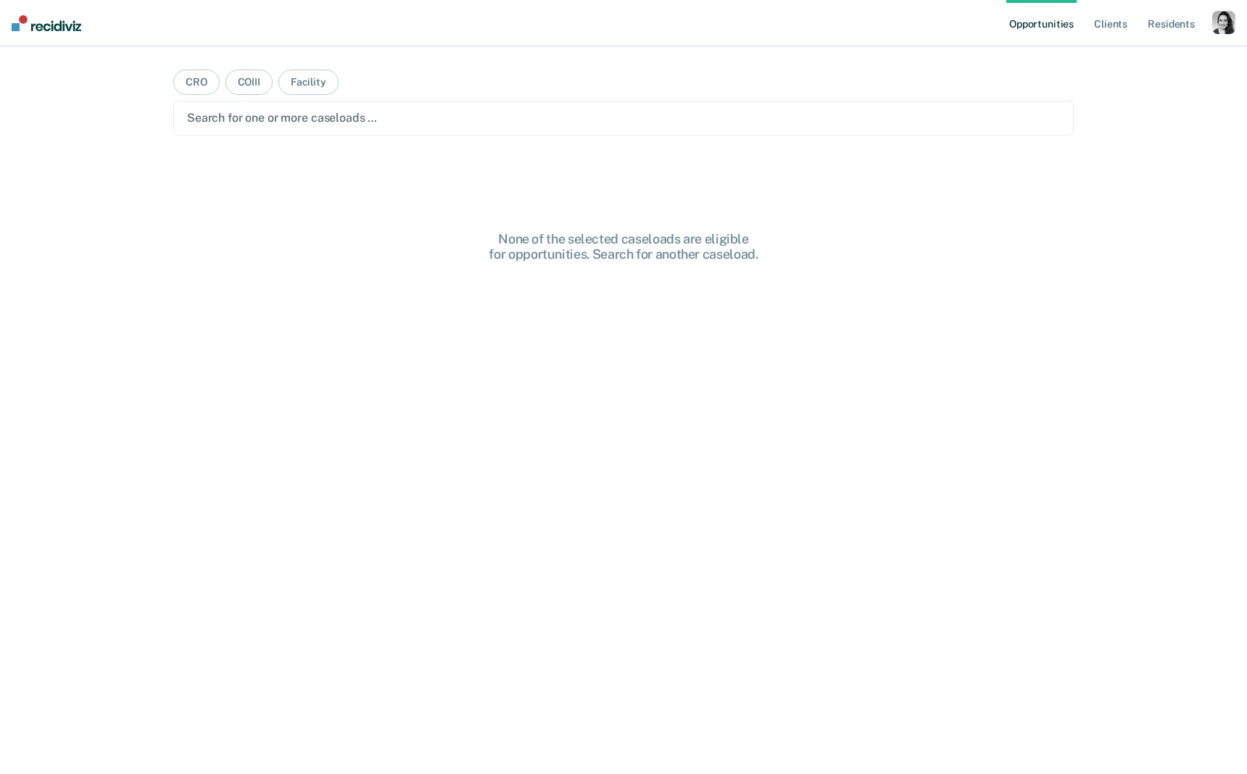
click at [1232, 24] on div "button" at bounding box center [1223, 22] width 23 height 23
click at [1119, 57] on link "Profile" at bounding box center [1165, 59] width 117 height 12
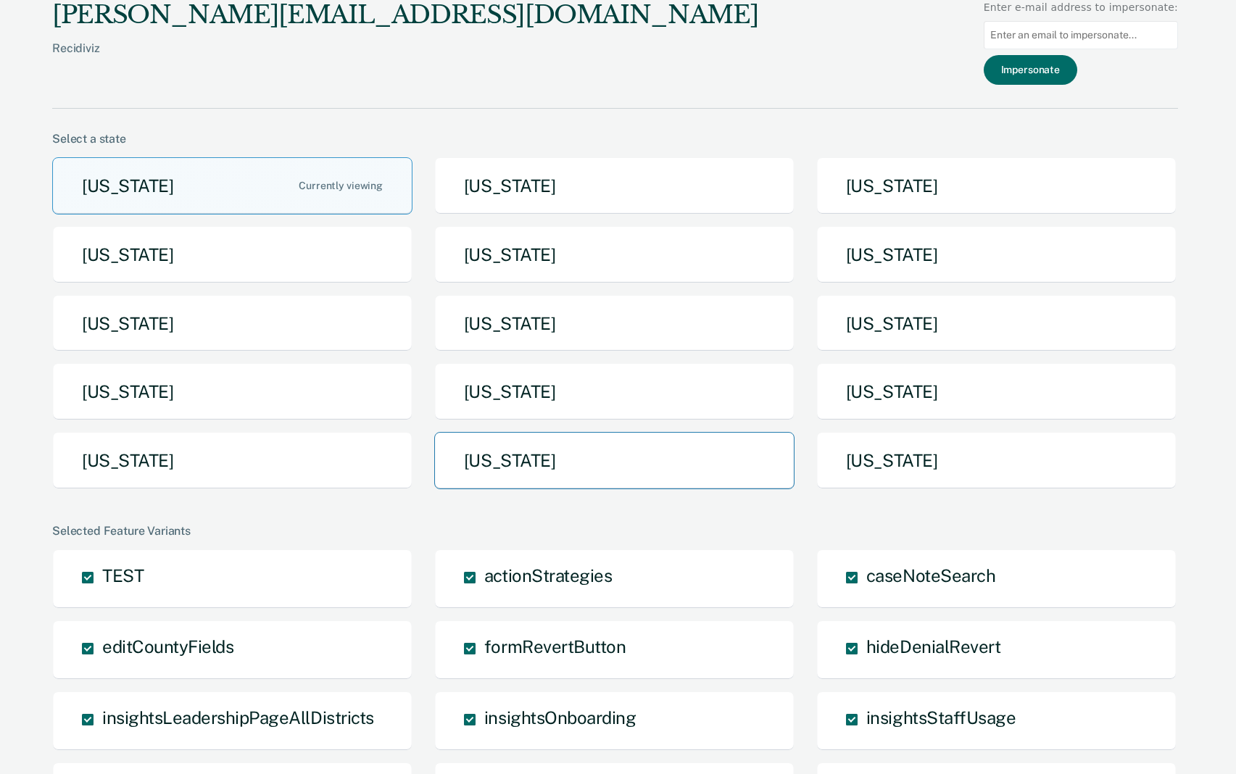
click at [589, 468] on button "Texas" at bounding box center [614, 460] width 360 height 57
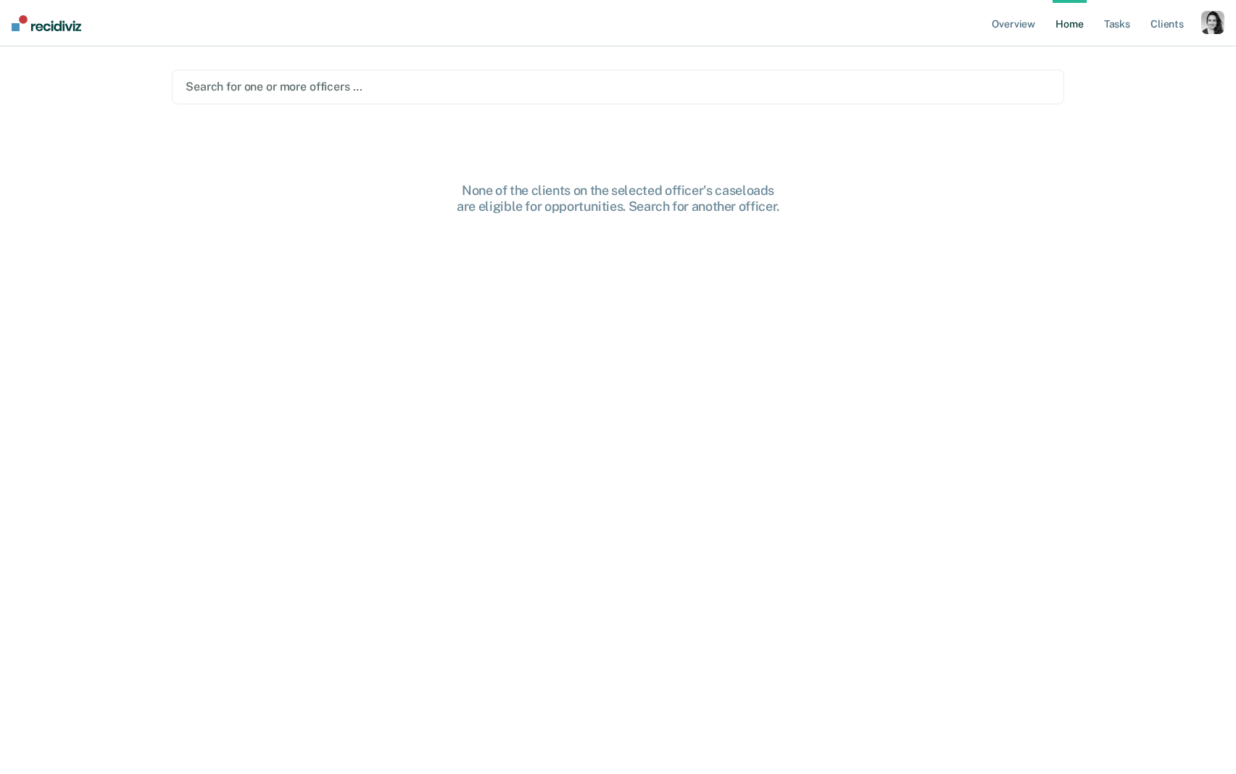
click at [525, 86] on div at bounding box center [618, 86] width 865 height 17
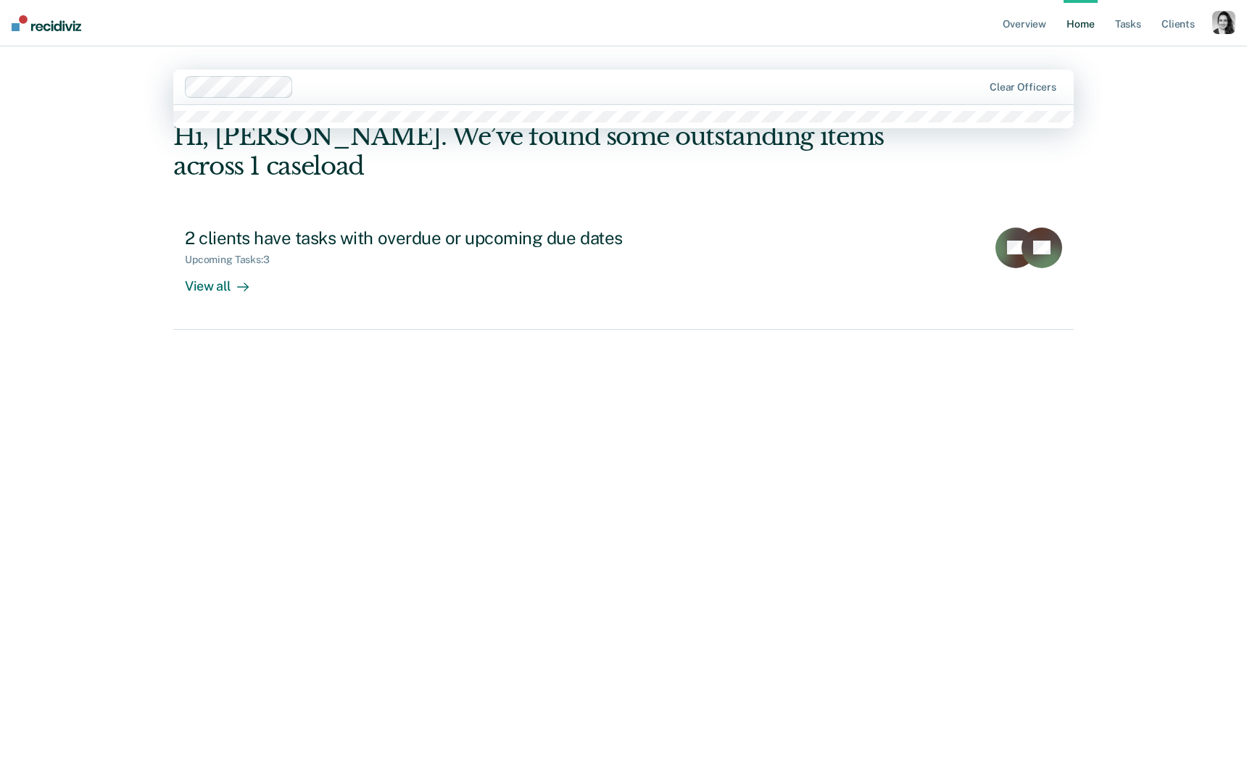
click at [314, 95] on div at bounding box center [640, 86] width 683 height 17
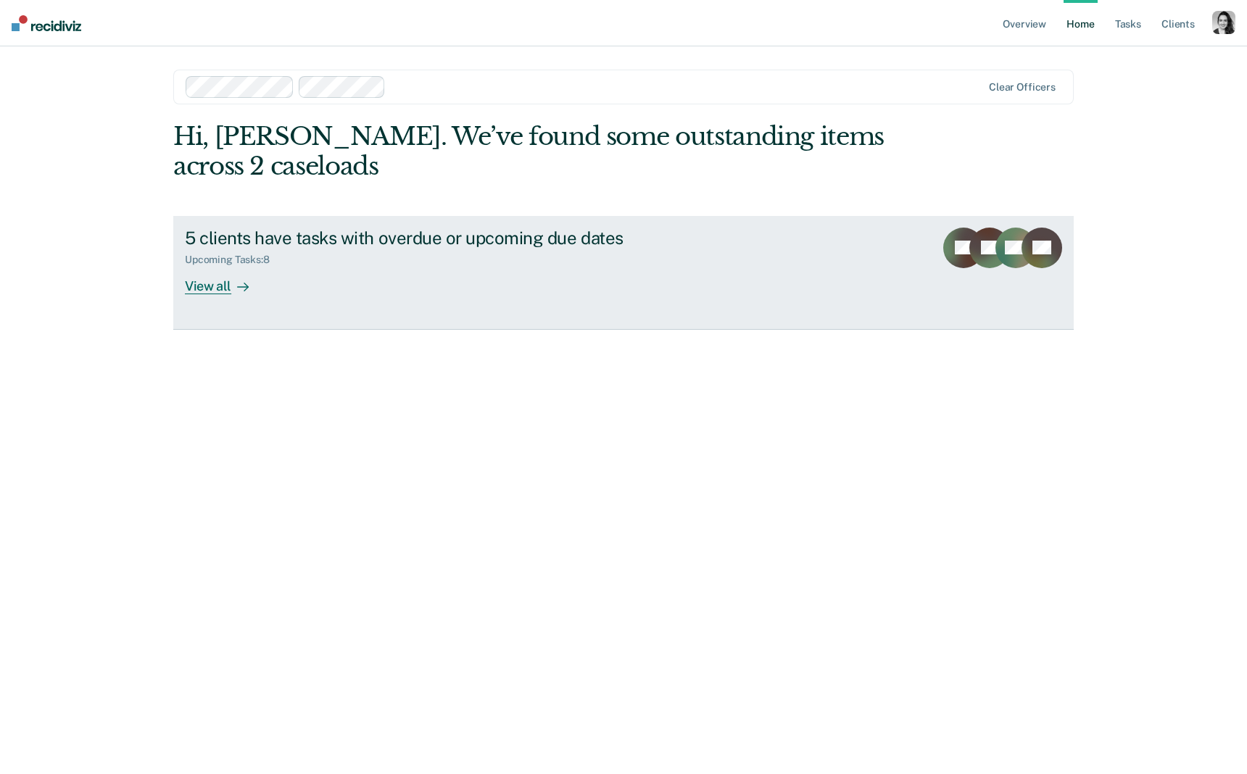
click at [215, 283] on div "View all" at bounding box center [225, 280] width 81 height 28
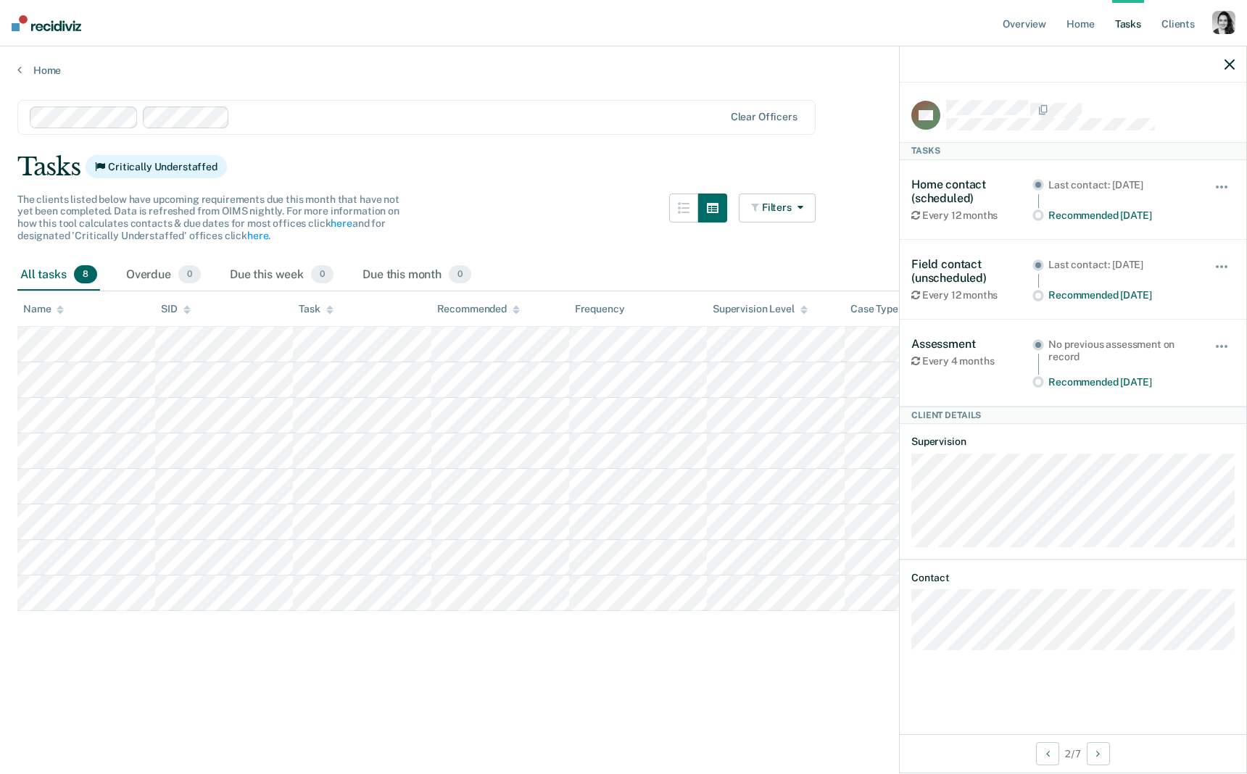
click at [1235, 65] on div at bounding box center [1073, 64] width 347 height 36
click at [1233, 68] on icon "button" at bounding box center [1229, 64] width 10 height 10
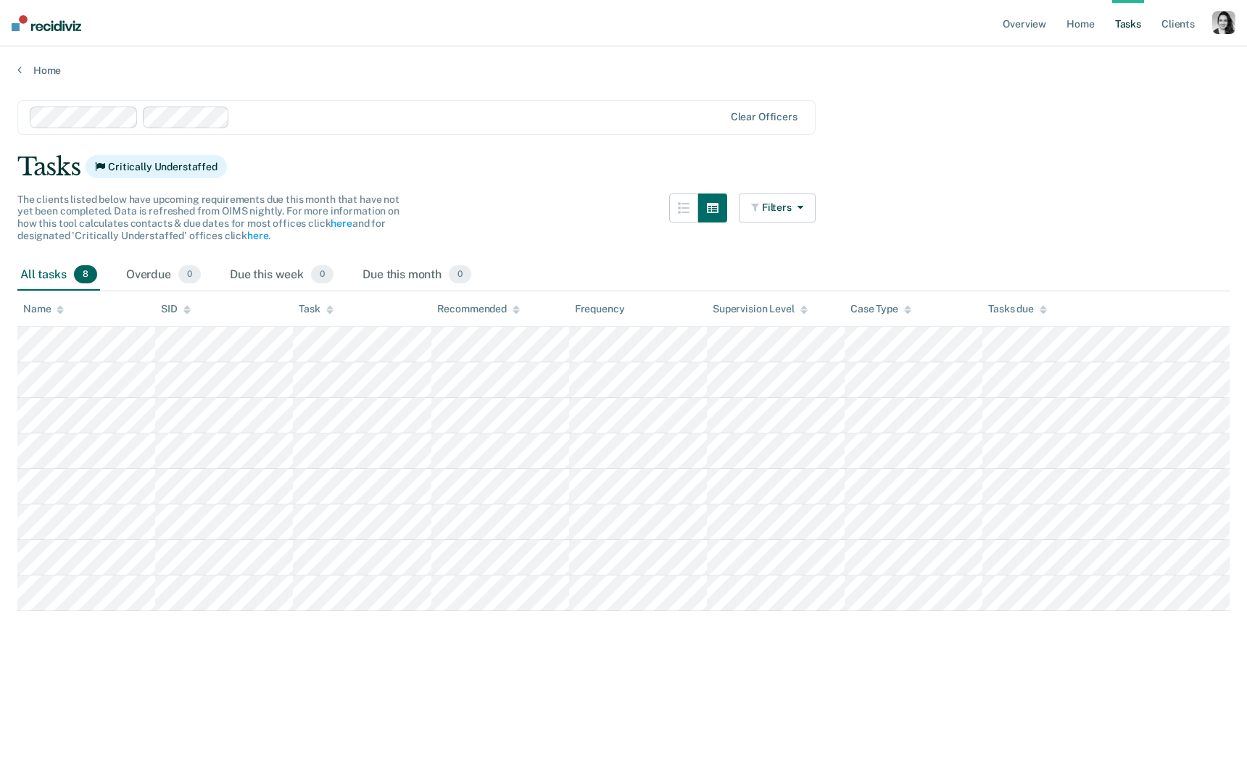
click at [1237, 24] on nav "Overview Home Tasks Client s Profile How it works Log Out" at bounding box center [623, 23] width 1247 height 46
drag, startPoint x: 1234, startPoint y: 25, endPoint x: 1169, endPoint y: 48, distance: 68.6
click at [1234, 25] on div "button" at bounding box center [1223, 22] width 23 height 23
click at [1124, 54] on link "Profile" at bounding box center [1165, 59] width 117 height 12
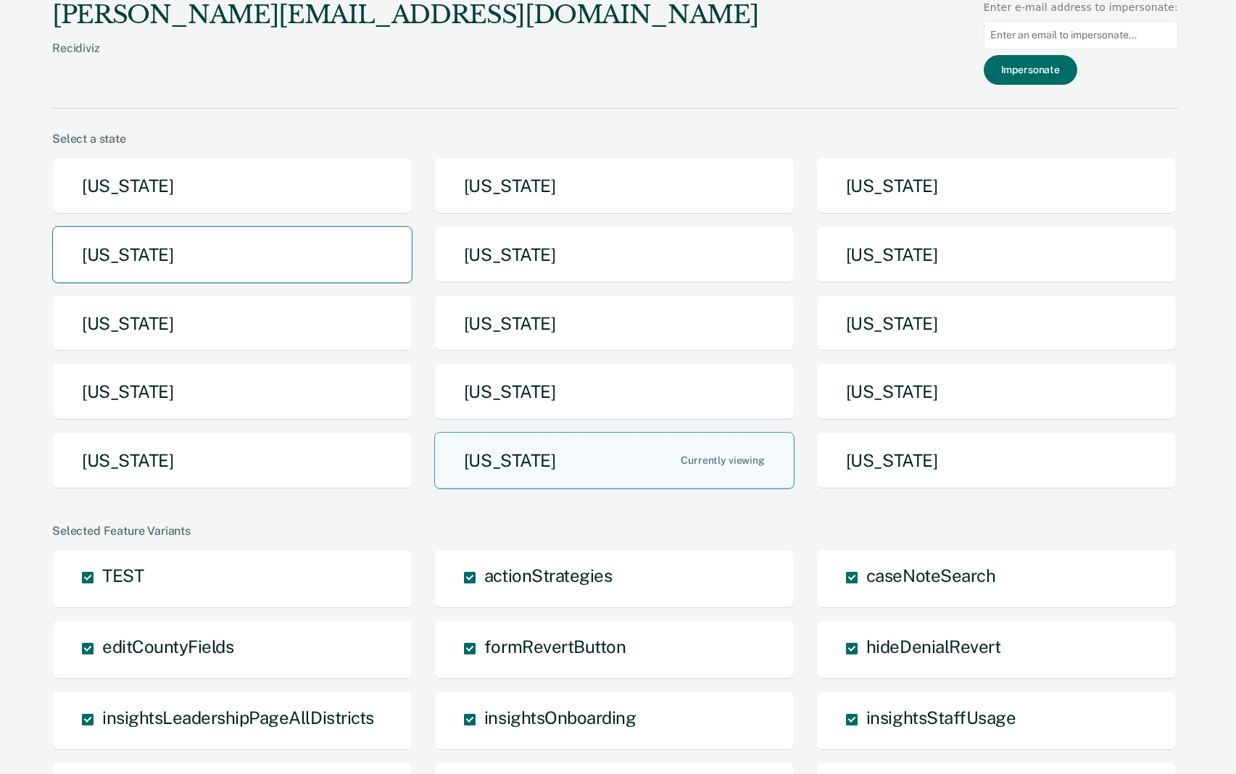
click at [329, 281] on button "Idaho" at bounding box center [232, 254] width 360 height 57
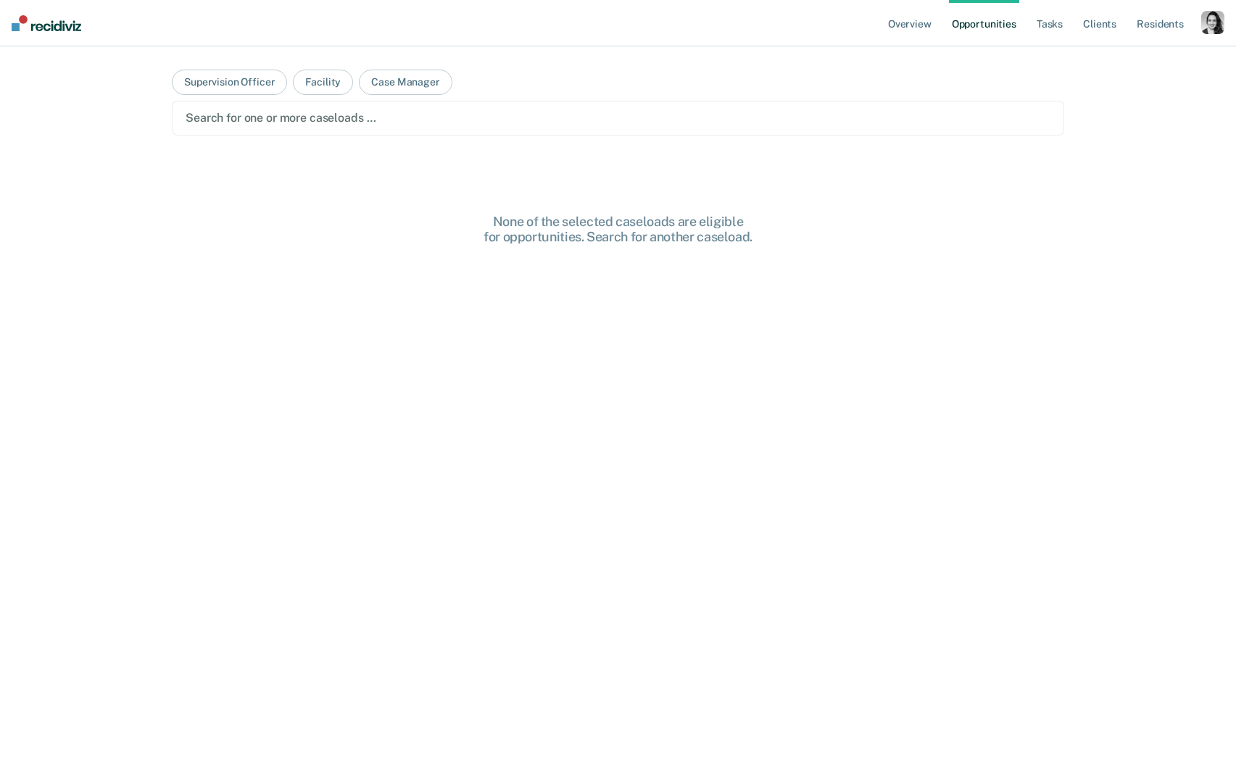
click at [1219, 16] on div "button" at bounding box center [1212, 22] width 23 height 23
click at [1122, 108] on link "Go to PSI Case Dashboard" at bounding box center [1151, 113] width 123 height 12
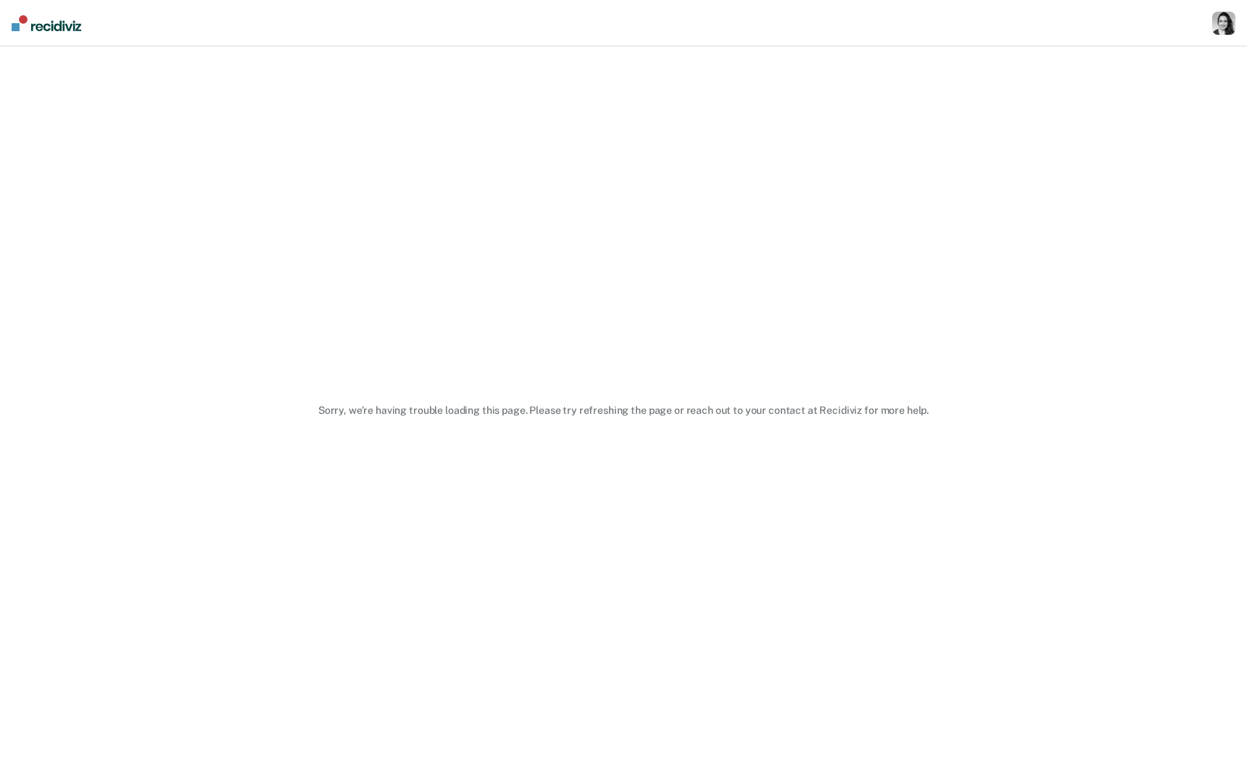
click at [1222, 25] on div "button" at bounding box center [1223, 23] width 23 height 23
click at [1138, 64] on link "Profile" at bounding box center [1161, 58] width 123 height 12
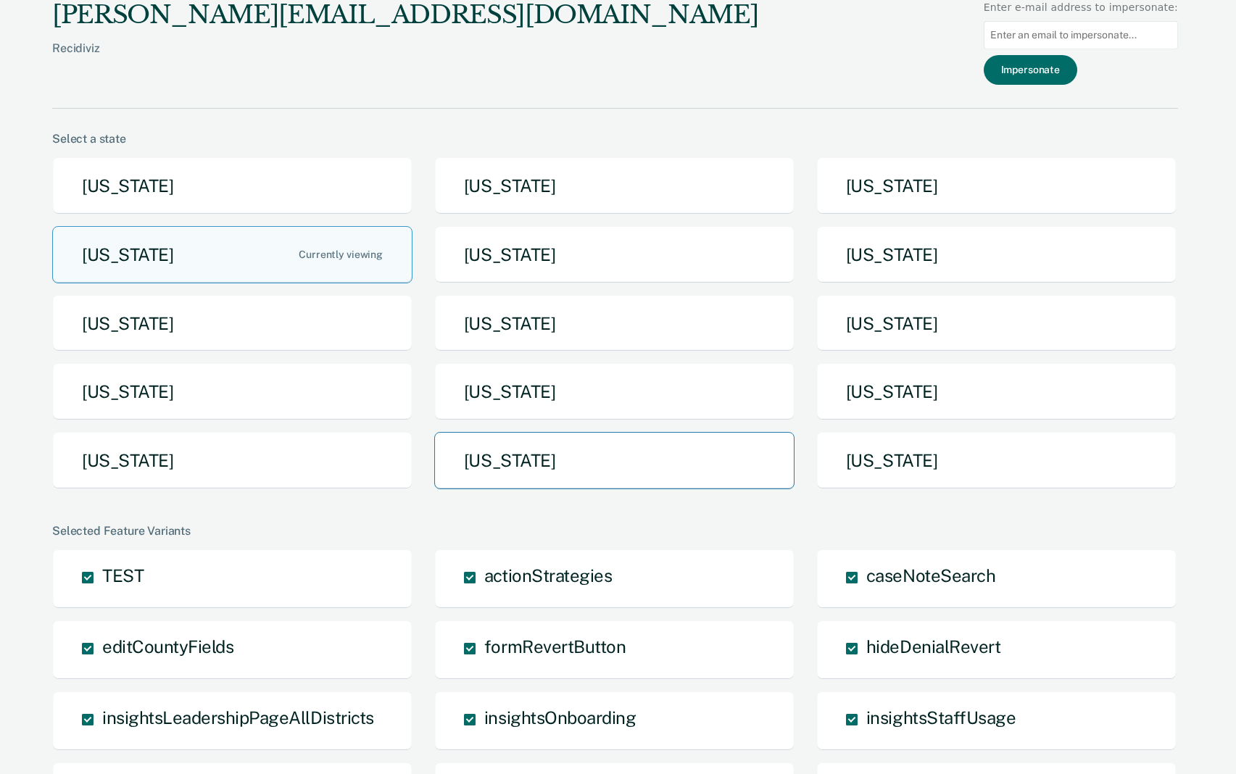
click at [495, 475] on button "Texas" at bounding box center [614, 460] width 360 height 57
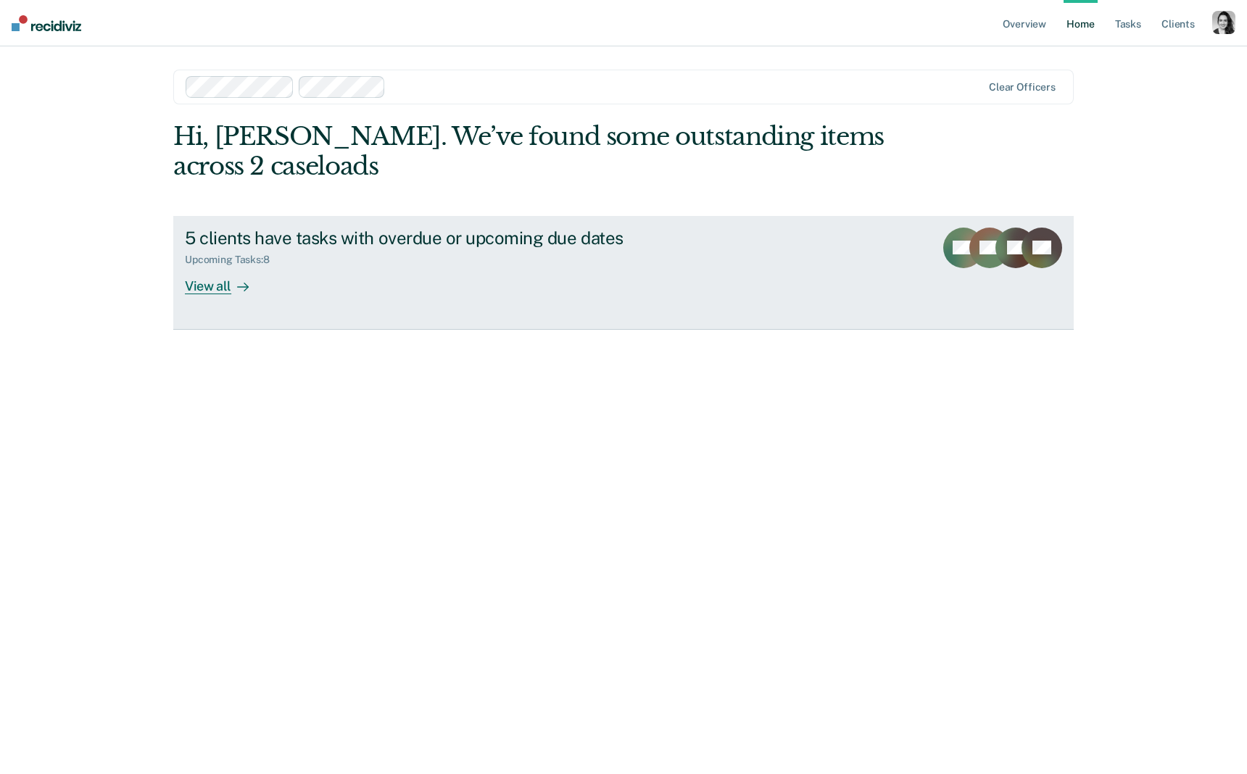
click at [571, 254] on div "Upcoming Tasks : 8" at bounding box center [439, 257] width 509 height 18
